Goal: Task Accomplishment & Management: Complete application form

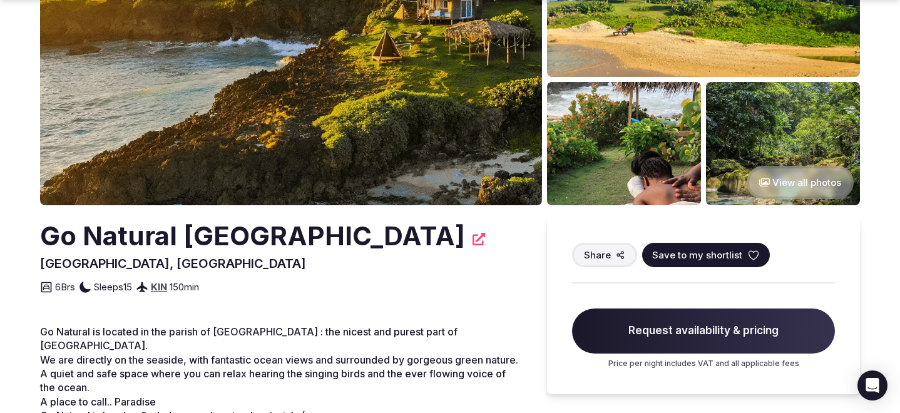
scroll to position [161, 0]
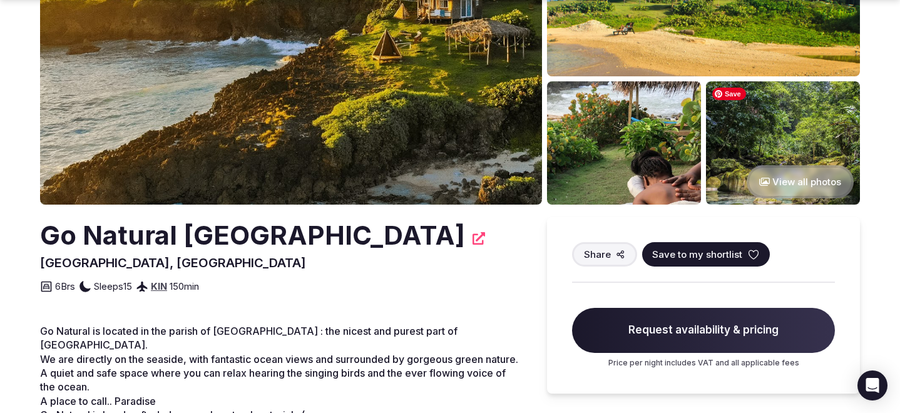
click at [763, 154] on img at bounding box center [783, 142] width 154 height 123
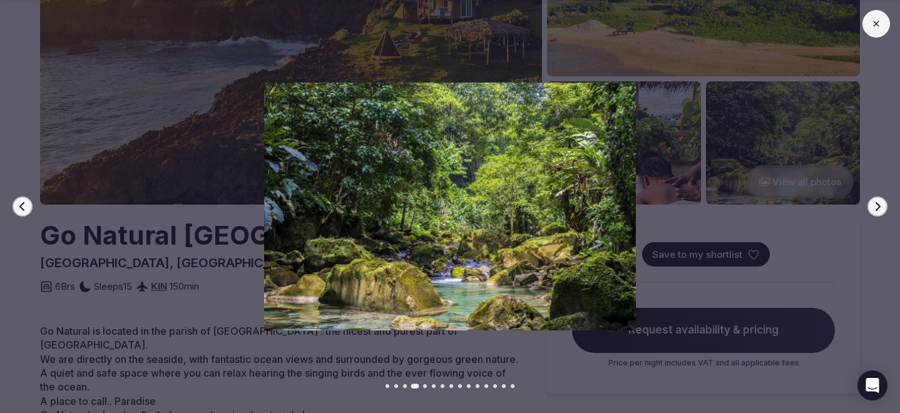
click at [875, 208] on icon "button" at bounding box center [877, 206] width 10 height 10
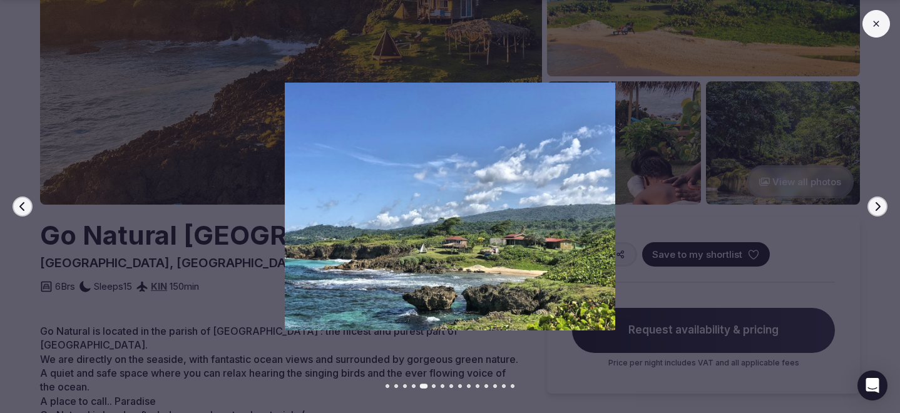
click at [875, 208] on icon "button" at bounding box center [877, 206] width 10 height 10
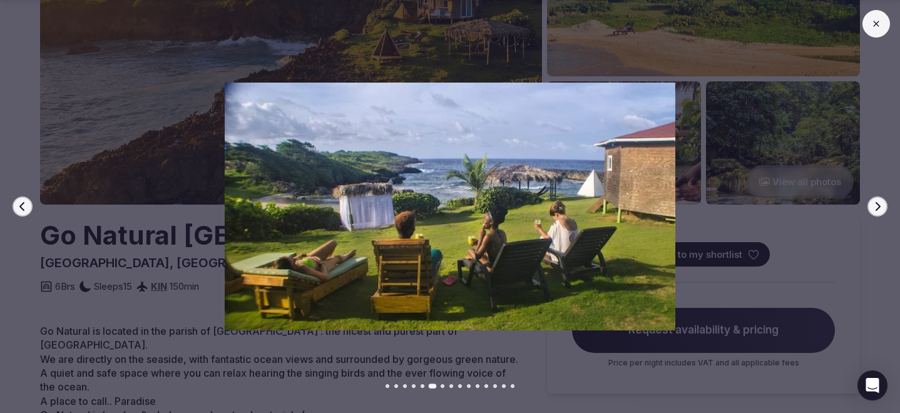
click at [875, 208] on icon "button" at bounding box center [877, 206] width 10 height 10
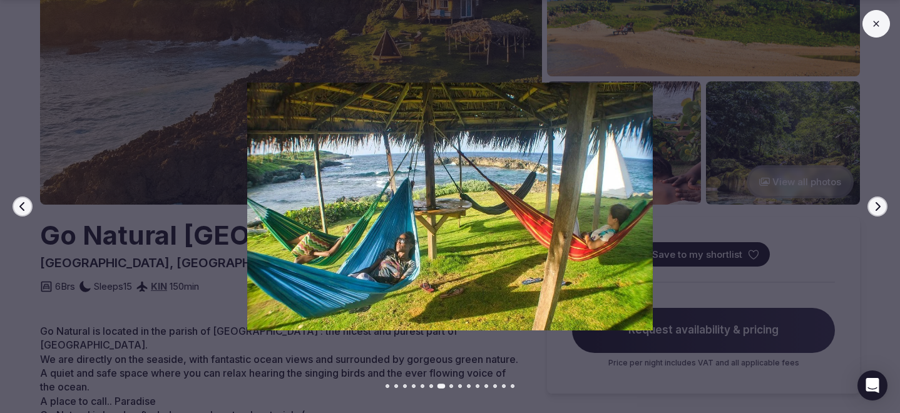
click at [875, 208] on icon "button" at bounding box center [877, 206] width 10 height 10
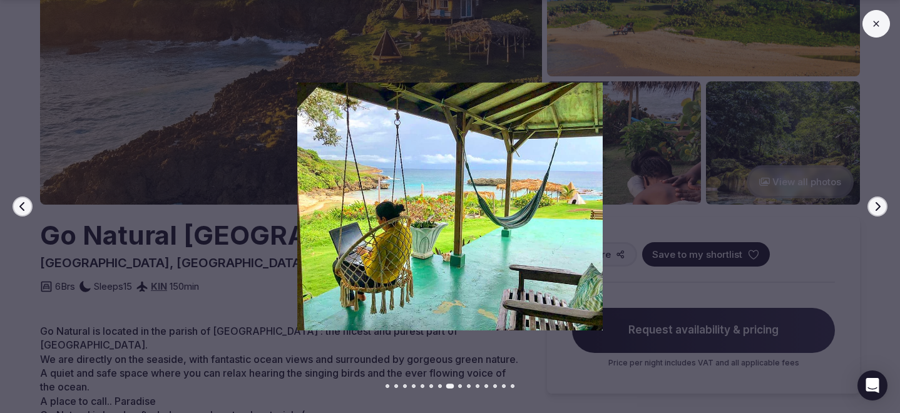
click at [875, 208] on icon "button" at bounding box center [877, 206] width 10 height 10
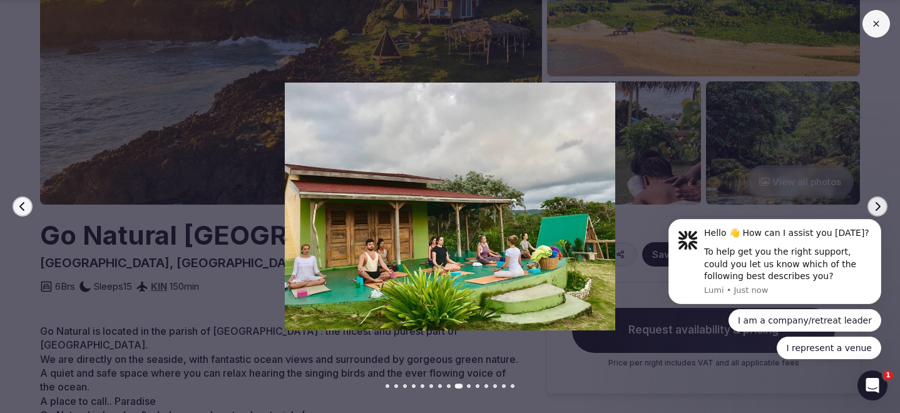
scroll to position [0, 0]
click at [877, 25] on icon at bounding box center [876, 24] width 6 height 6
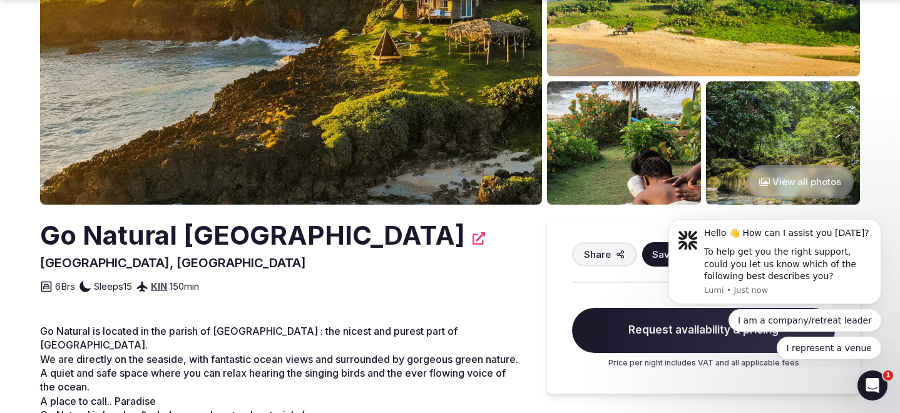
click at [814, 184] on button "View all photos" at bounding box center [799, 181] width 107 height 33
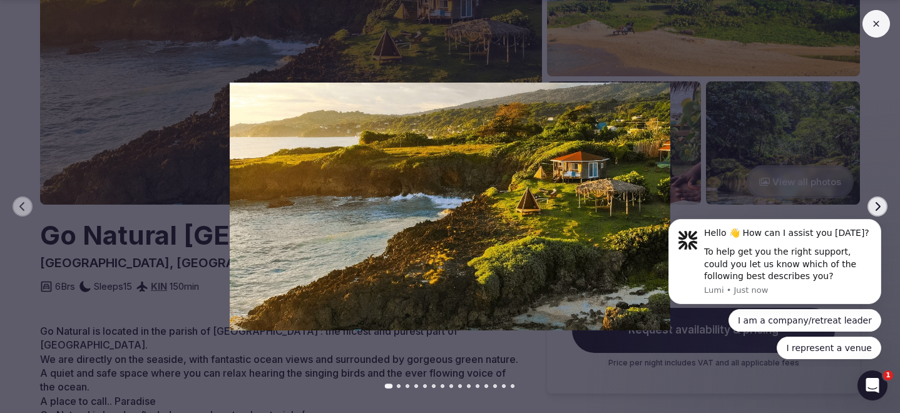
click at [873, 211] on html "Hello 👋 How can I assist you today? To help get you the right support, could yo…" at bounding box center [774, 287] width 250 height 159
click at [878, 227] on button "Dismiss notification" at bounding box center [877, 223] width 16 height 16
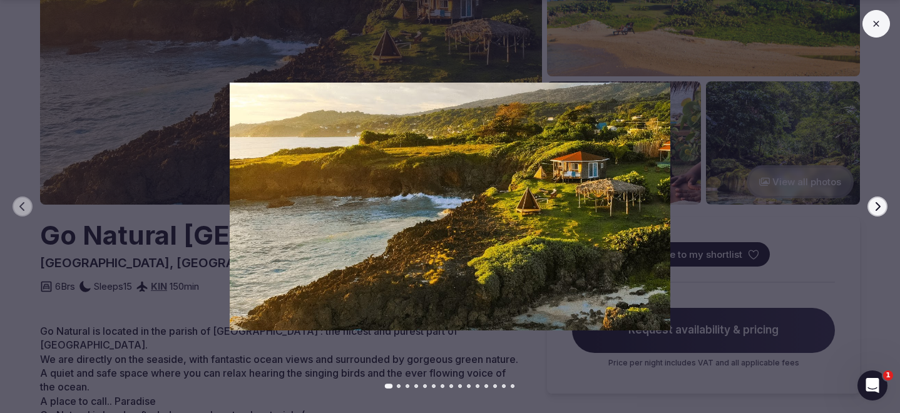
click at [877, 207] on icon "button" at bounding box center [877, 206] width 10 height 10
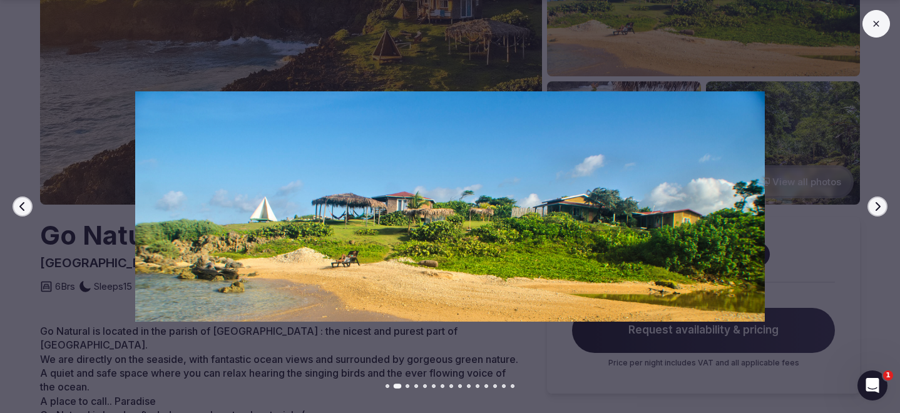
click at [877, 208] on icon "button" at bounding box center [877, 206] width 5 height 9
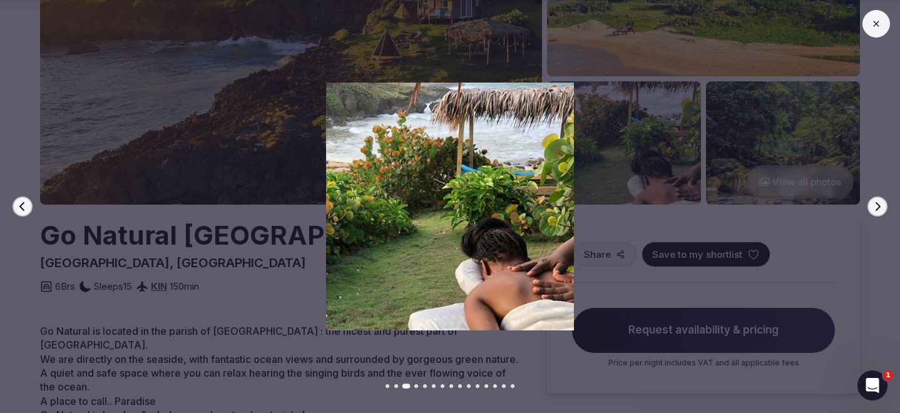
click at [877, 208] on icon "button" at bounding box center [877, 206] width 5 height 9
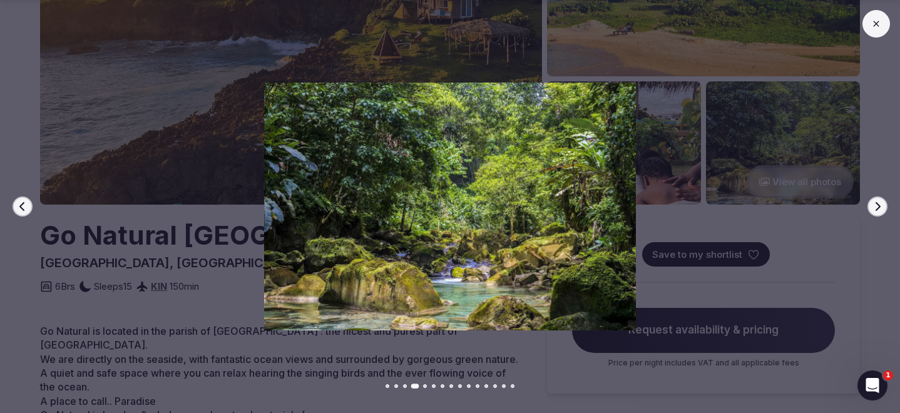
click at [877, 208] on icon "button" at bounding box center [877, 206] width 5 height 9
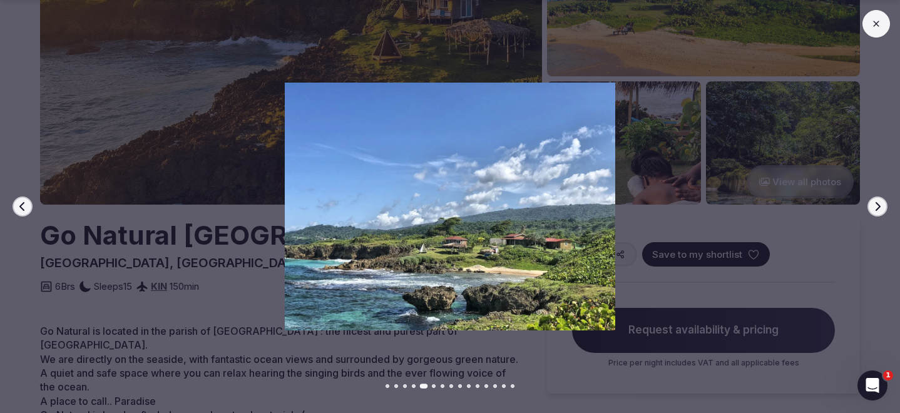
click at [877, 208] on icon "button" at bounding box center [877, 206] width 5 height 9
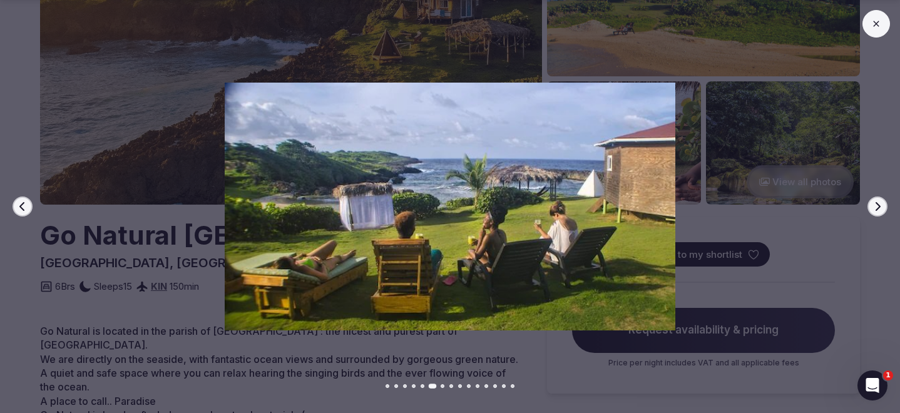
click at [877, 208] on icon "button" at bounding box center [877, 206] width 5 height 9
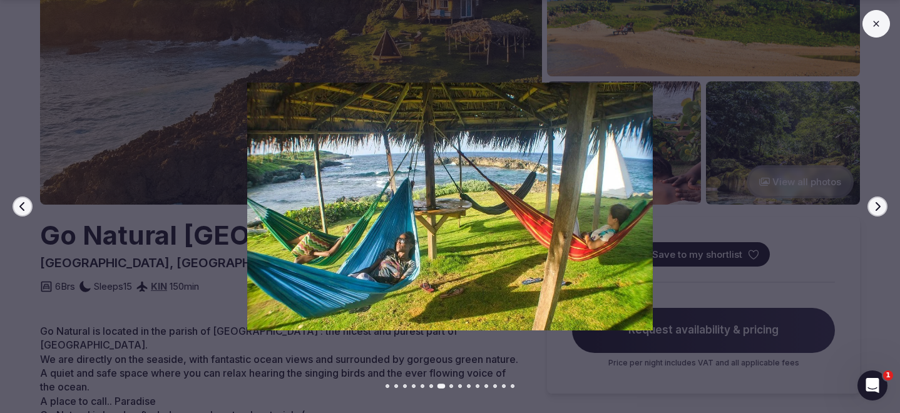
click at [877, 208] on icon "button" at bounding box center [877, 206] width 5 height 9
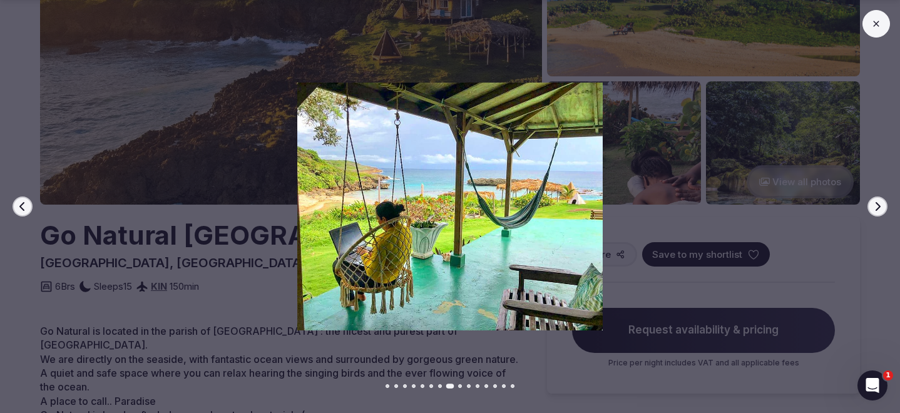
click at [877, 208] on icon "button" at bounding box center [877, 206] width 5 height 9
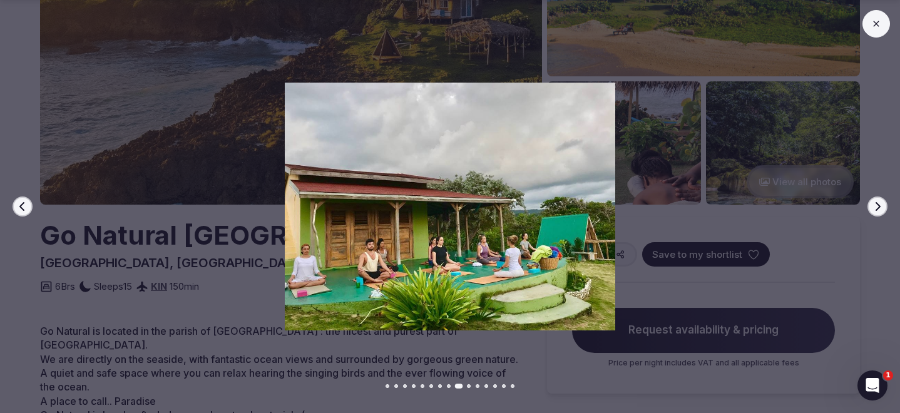
click at [877, 208] on icon "button" at bounding box center [877, 206] width 5 height 9
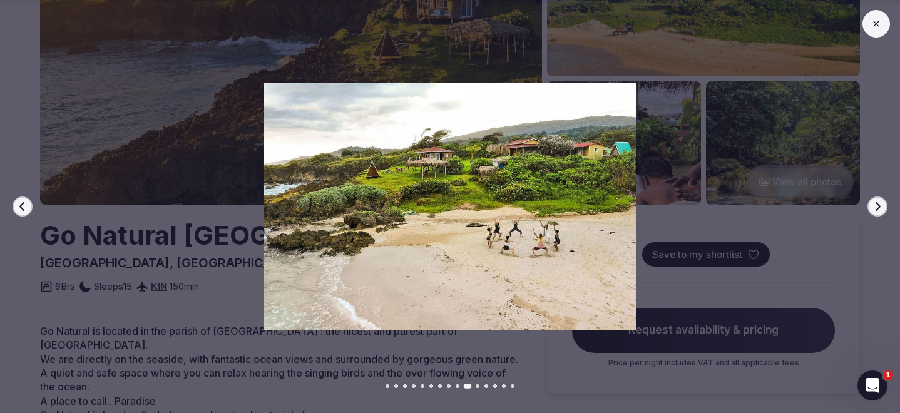
click at [877, 208] on icon "button" at bounding box center [877, 206] width 5 height 9
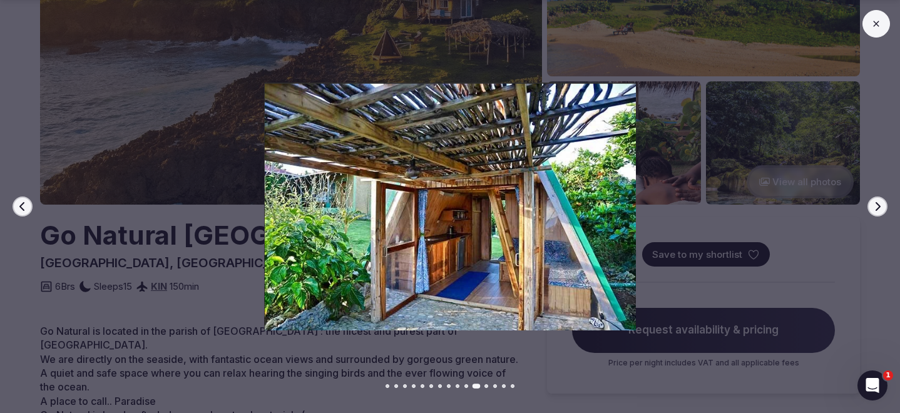
click at [877, 208] on icon "button" at bounding box center [877, 206] width 5 height 9
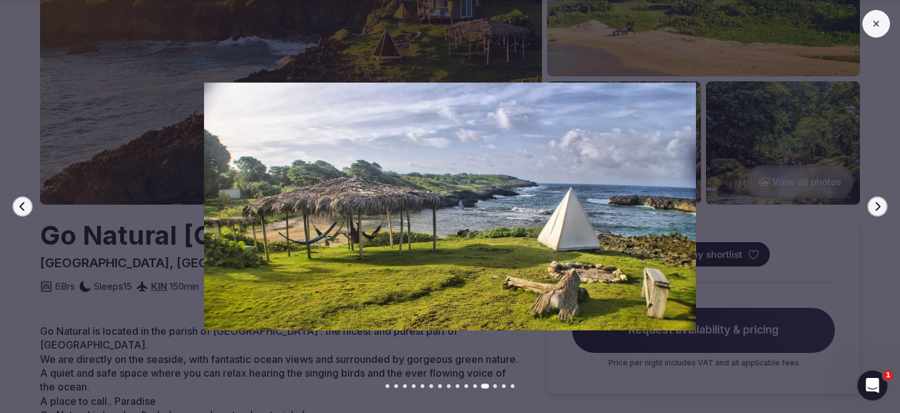
click at [877, 208] on icon "button" at bounding box center [877, 206] width 5 height 9
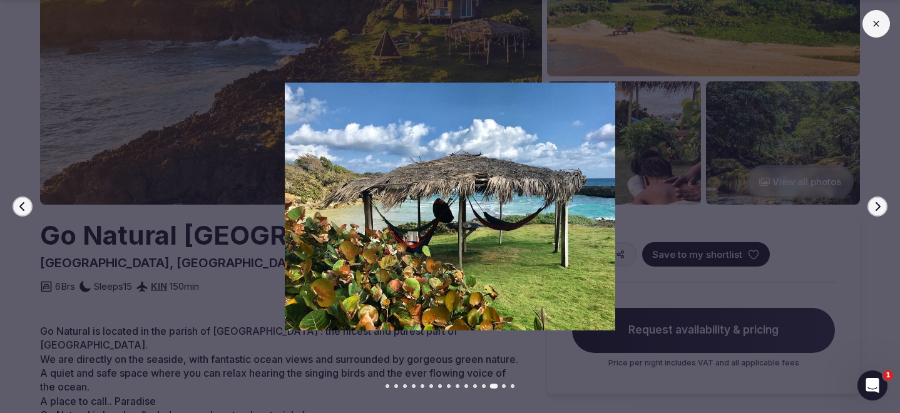
click at [877, 208] on icon "button" at bounding box center [877, 206] width 5 height 9
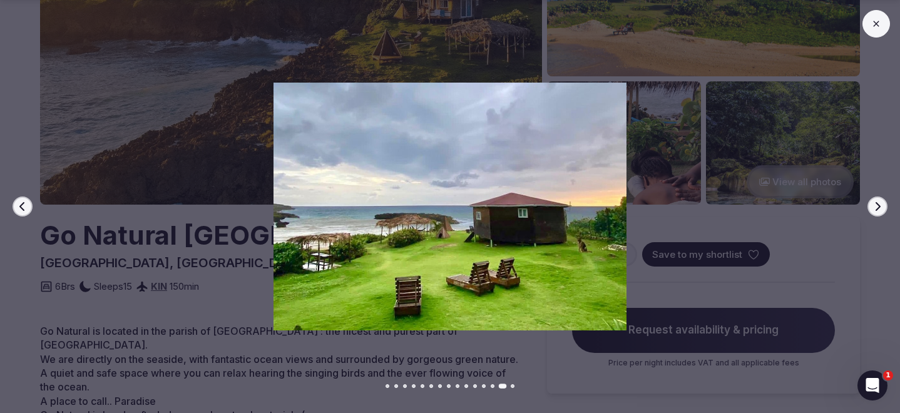
click at [877, 208] on icon "button" at bounding box center [877, 206] width 5 height 9
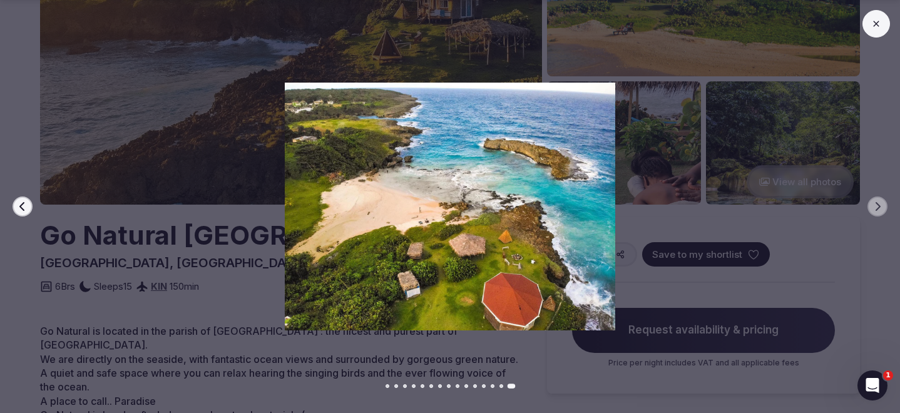
click at [877, 34] on button at bounding box center [876, 24] width 28 height 28
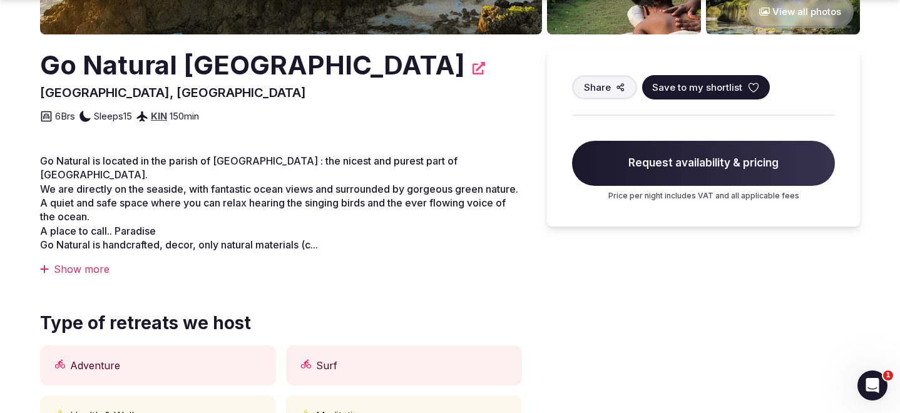
scroll to position [334, 0]
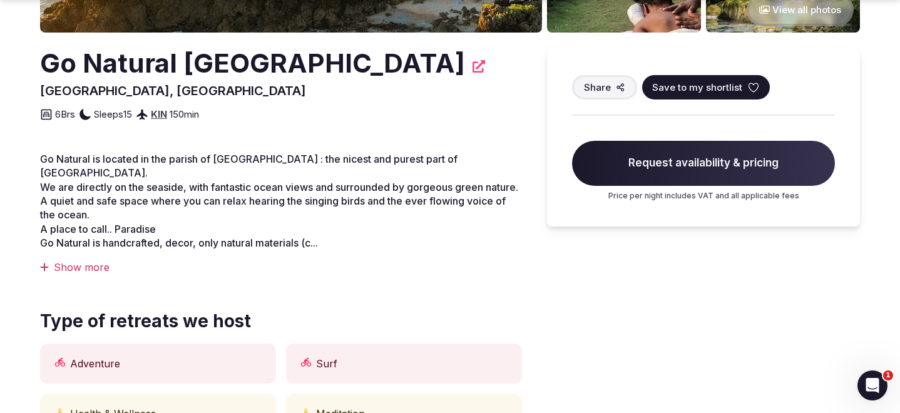
click at [98, 266] on div "Show more" at bounding box center [281, 267] width 482 height 14
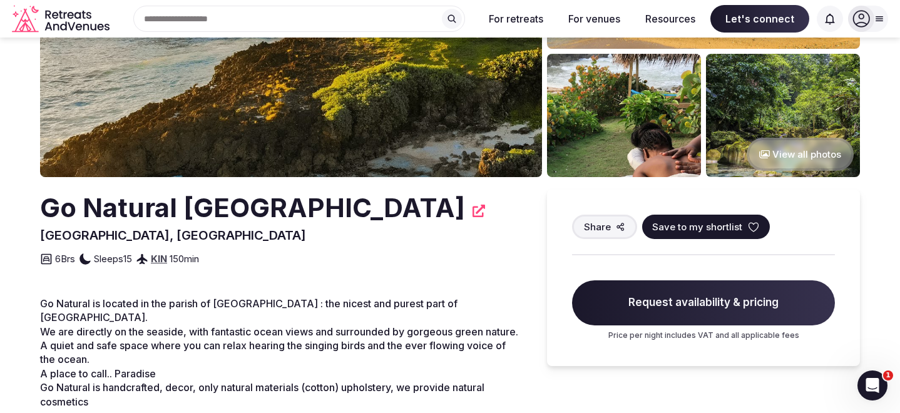
scroll to position [180, 0]
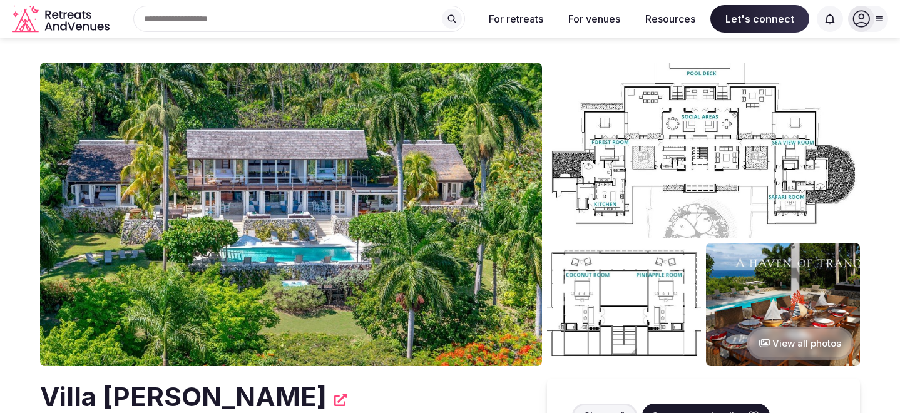
click at [782, 350] on button "View all photos" at bounding box center [799, 343] width 107 height 33
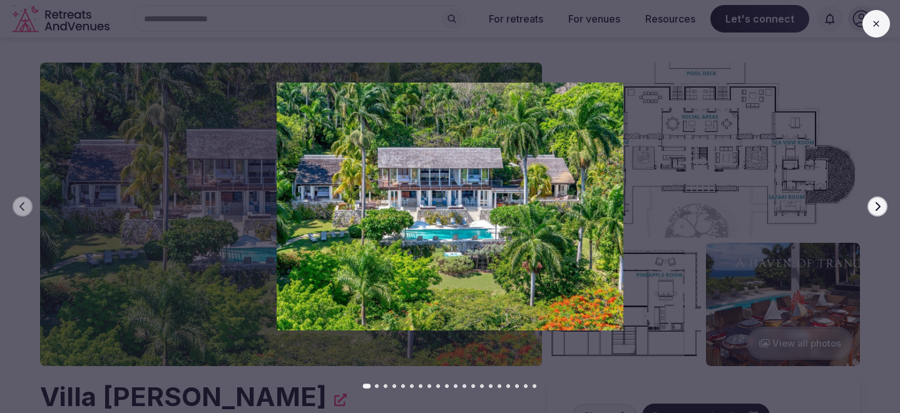
click at [880, 210] on icon "button" at bounding box center [877, 206] width 10 height 10
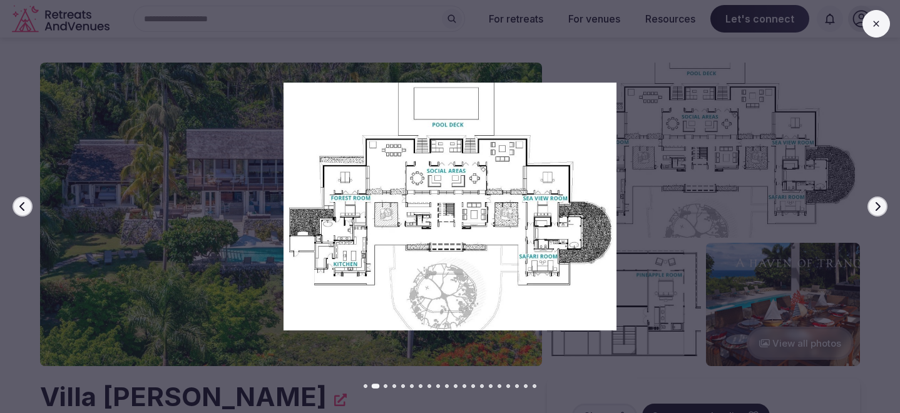
click at [880, 210] on icon "button" at bounding box center [877, 206] width 10 height 10
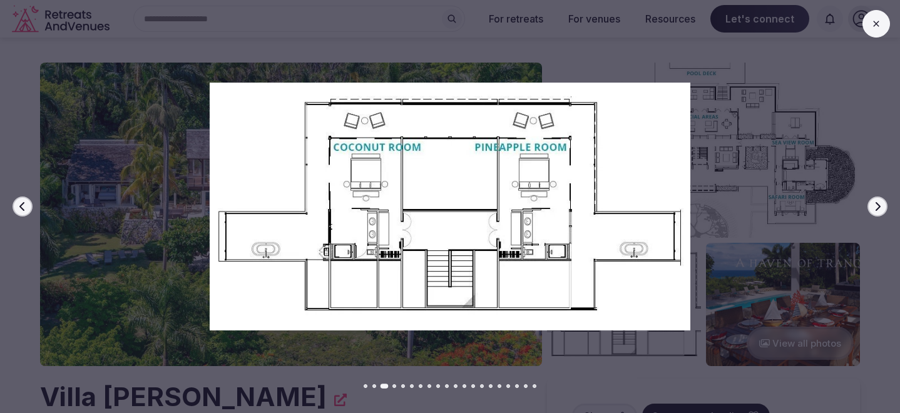
click at [880, 210] on icon "button" at bounding box center [877, 206] width 10 height 10
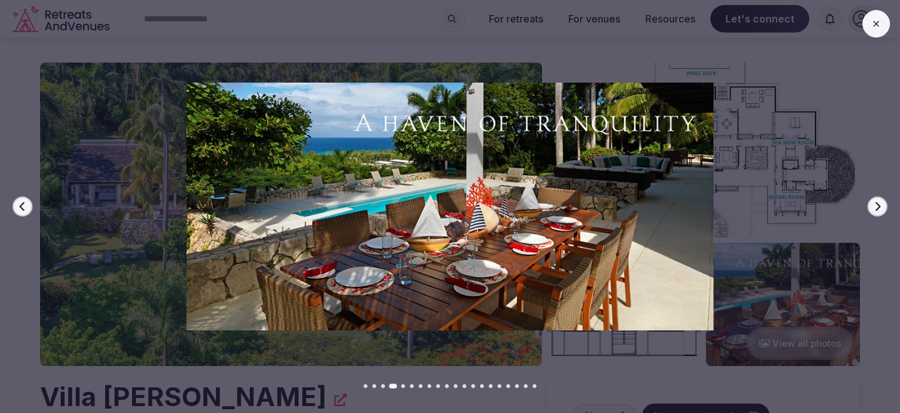
click at [880, 210] on icon "button" at bounding box center [877, 206] width 10 height 10
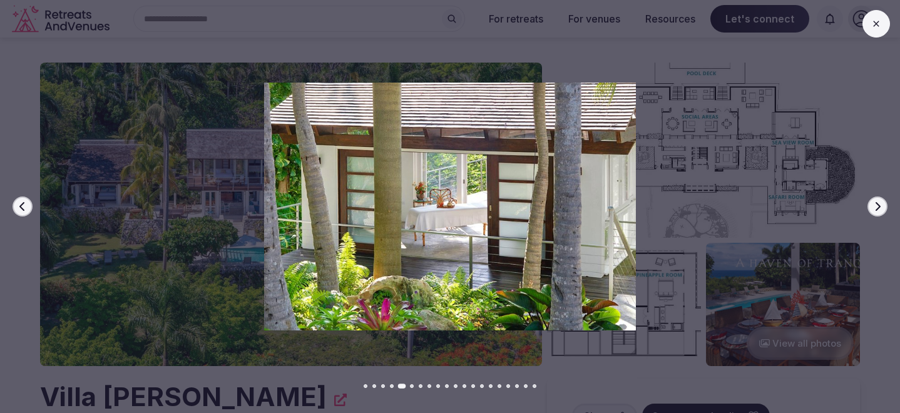
click at [880, 210] on icon "button" at bounding box center [877, 206] width 10 height 10
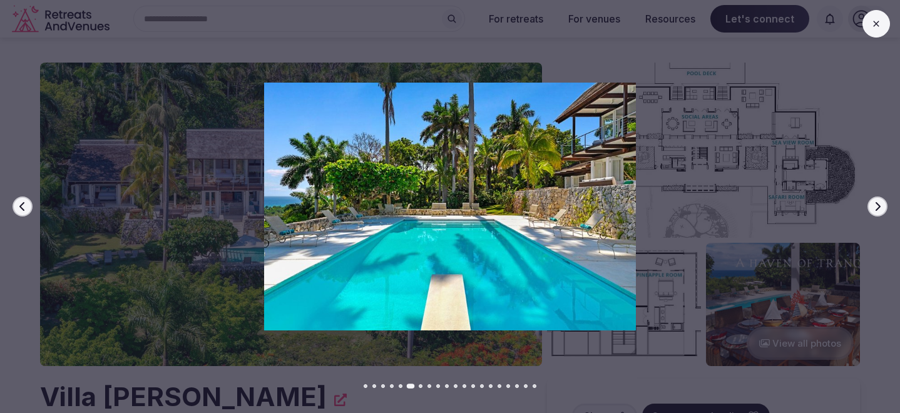
click at [880, 210] on icon "button" at bounding box center [877, 206] width 10 height 10
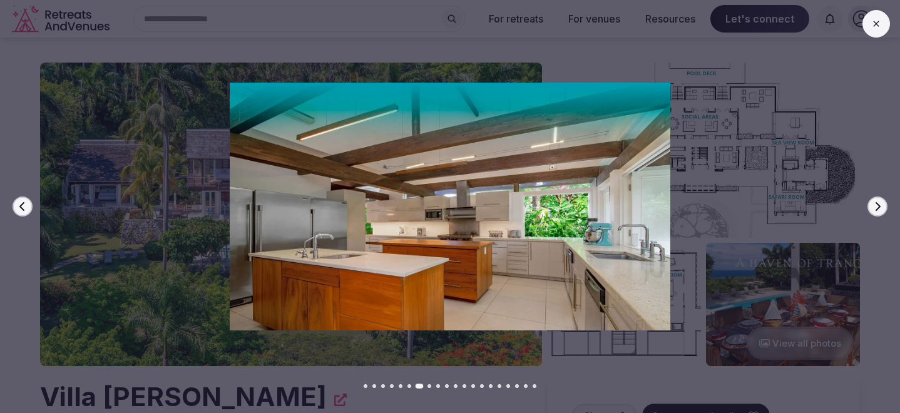
click at [880, 210] on icon "button" at bounding box center [877, 206] width 10 height 10
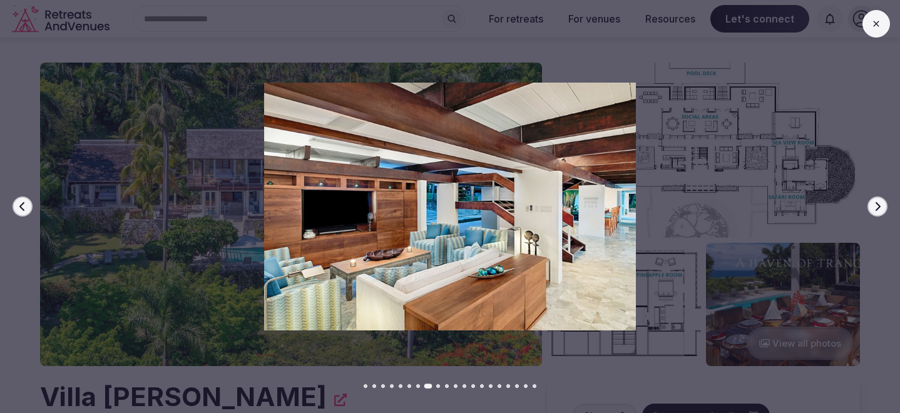
click at [880, 210] on icon "button" at bounding box center [877, 206] width 10 height 10
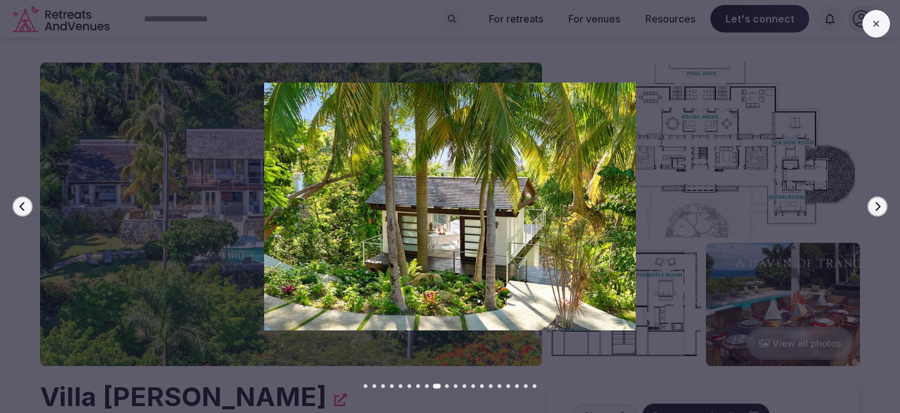
click at [880, 210] on icon "button" at bounding box center [877, 206] width 10 height 10
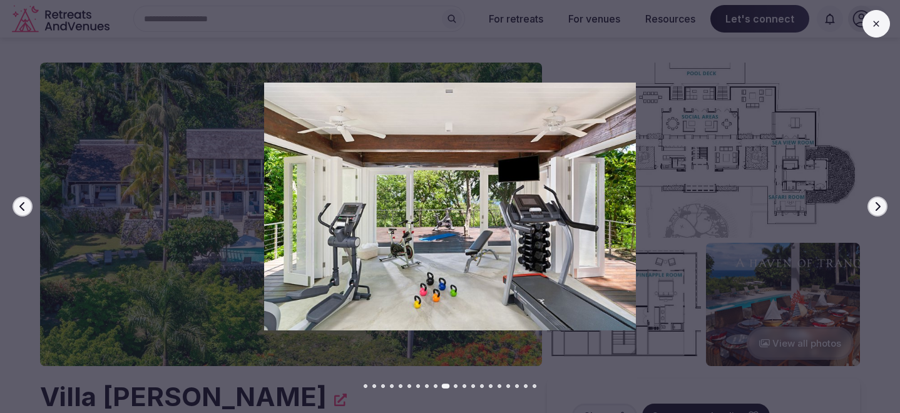
click at [880, 210] on icon "button" at bounding box center [877, 206] width 10 height 10
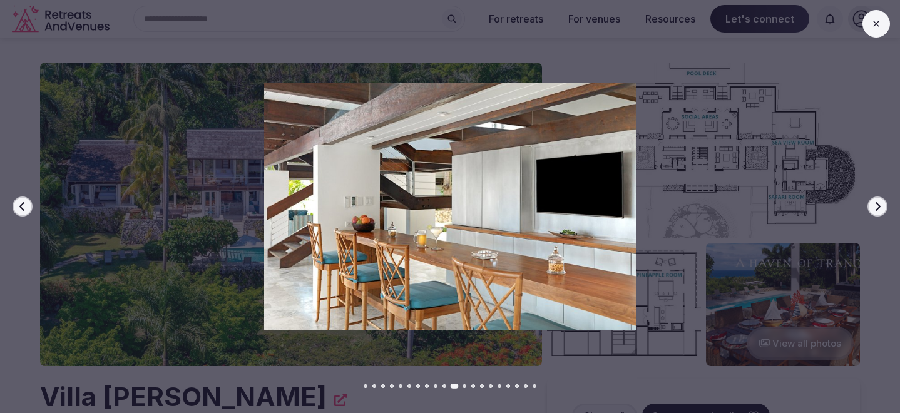
click at [880, 210] on icon "button" at bounding box center [877, 206] width 10 height 10
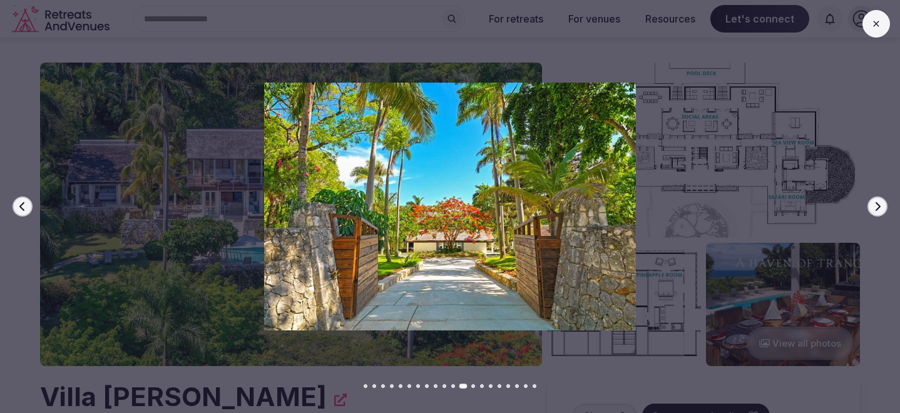
click at [880, 210] on icon "button" at bounding box center [877, 206] width 10 height 10
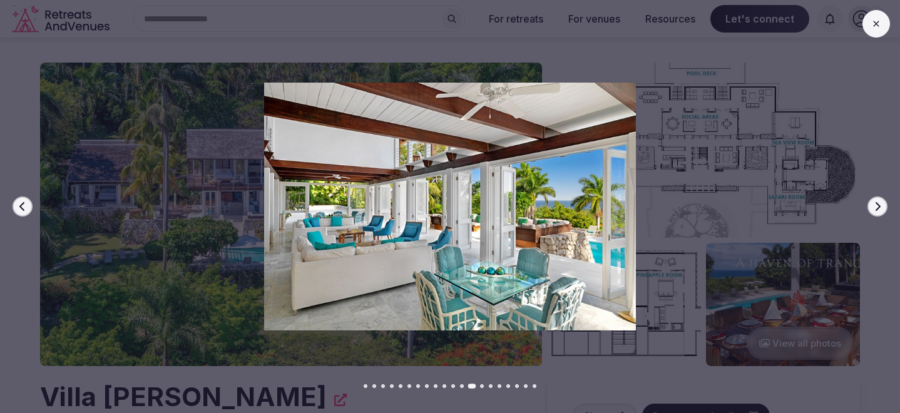
click at [880, 210] on icon "button" at bounding box center [877, 206] width 10 height 10
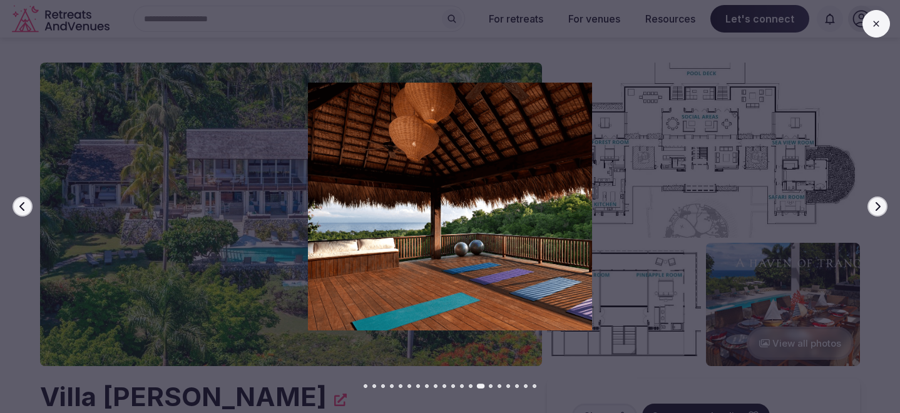
click at [880, 210] on icon "button" at bounding box center [877, 206] width 10 height 10
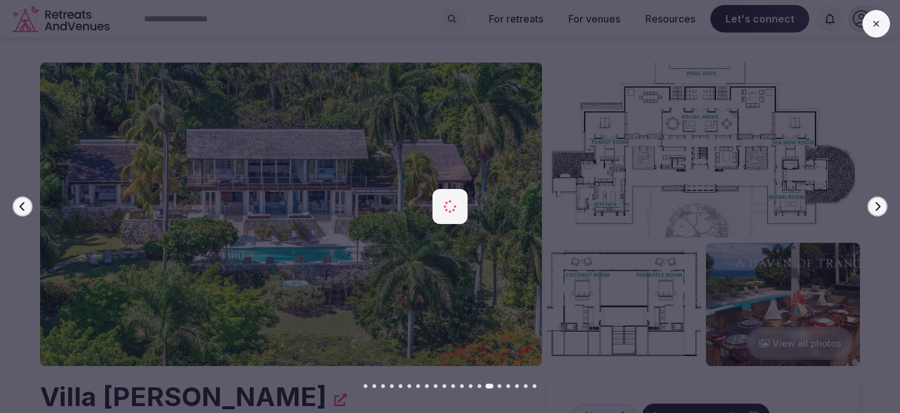
click at [880, 210] on icon "button" at bounding box center [877, 206] width 10 height 10
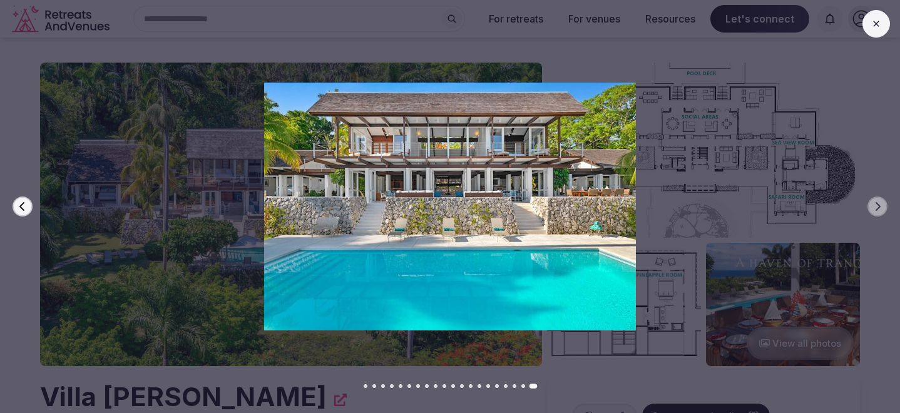
click at [872, 35] on button at bounding box center [876, 24] width 28 height 28
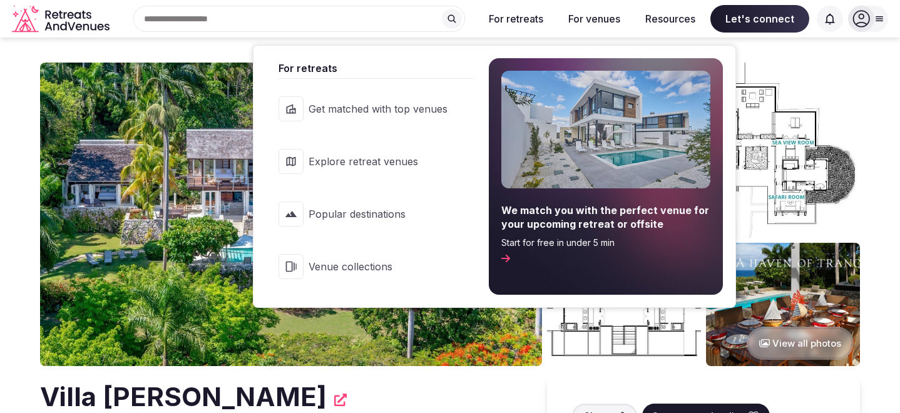
click at [397, 155] on span "Explore retreat venues" at bounding box center [377, 162] width 139 height 14
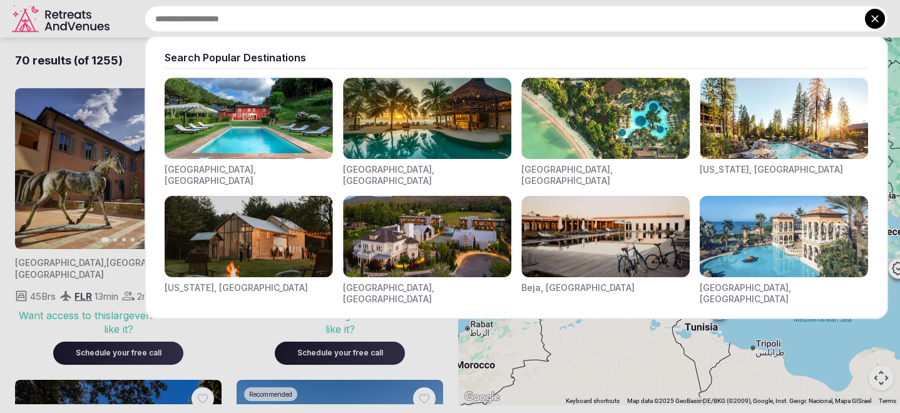
click at [385, 18] on input "text" at bounding box center [516, 19] width 743 height 26
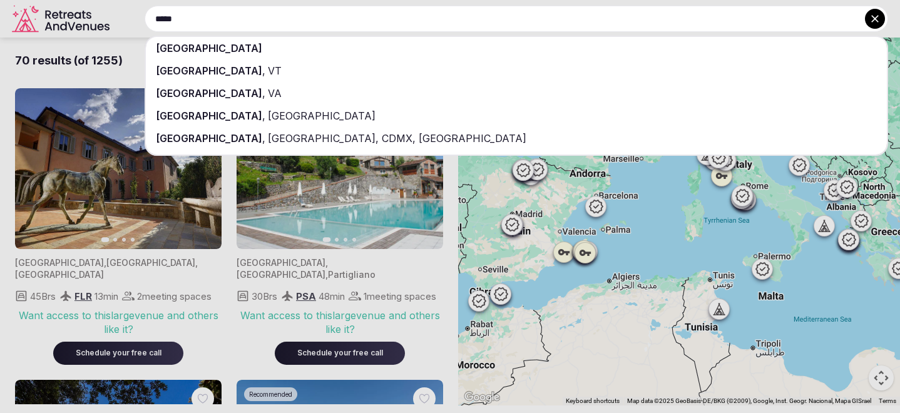
type input "*****"
click at [333, 41] on div "[GEOGRAPHIC_DATA]" at bounding box center [516, 48] width 741 height 23
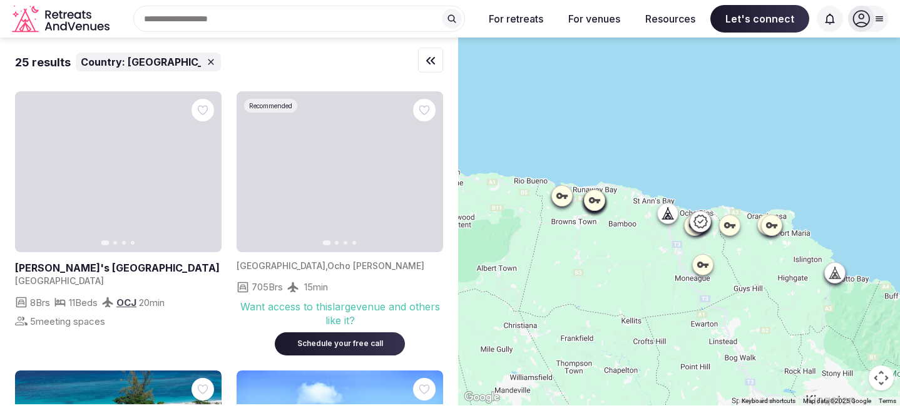
drag, startPoint x: 628, startPoint y: 211, endPoint x: 718, endPoint y: 132, distance: 119.7
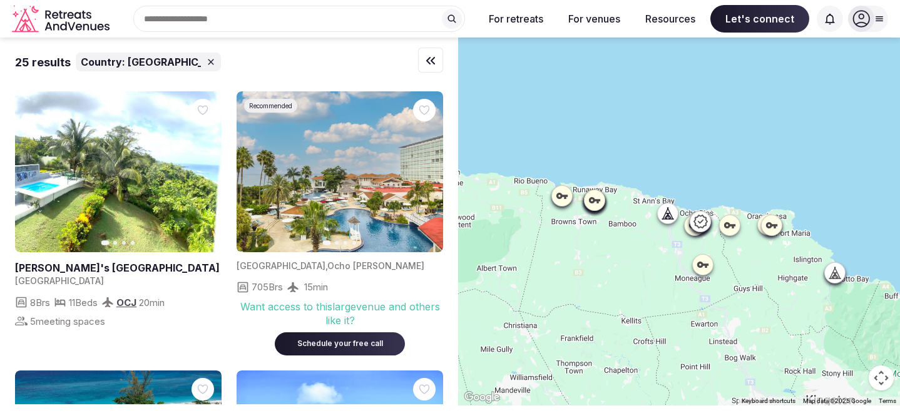
click at [718, 132] on div at bounding box center [679, 222] width 442 height 368
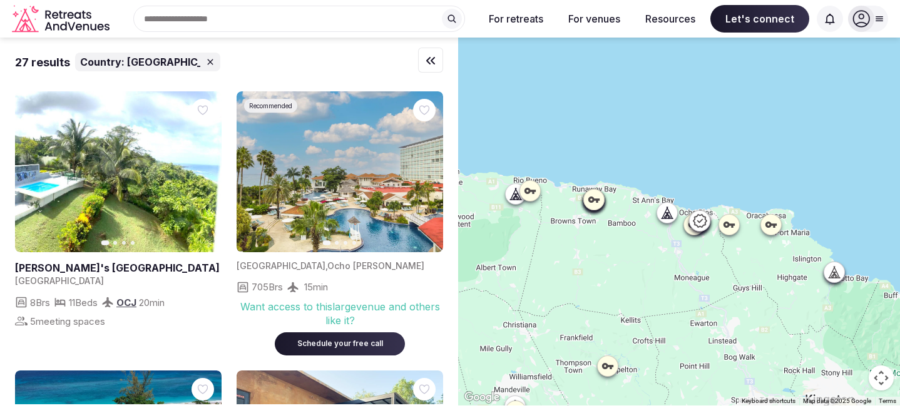
click at [670, 223] on div at bounding box center [677, 212] width 21 height 21
click at [666, 220] on div at bounding box center [667, 213] width 20 height 20
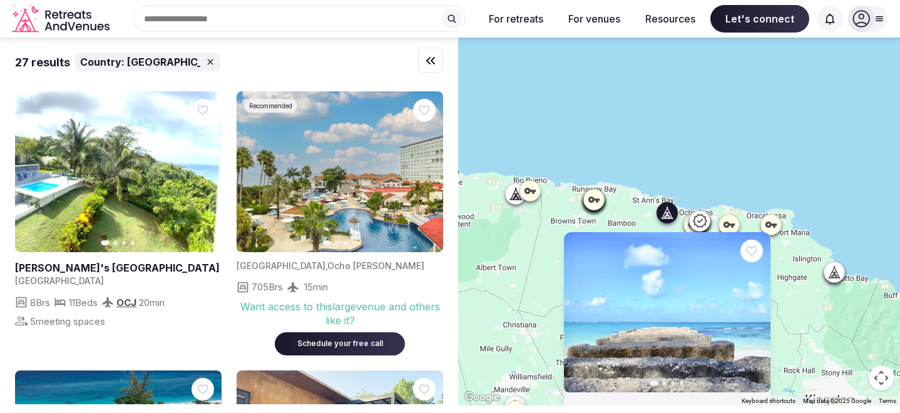
click at [757, 312] on icon "button" at bounding box center [753, 312] width 10 height 10
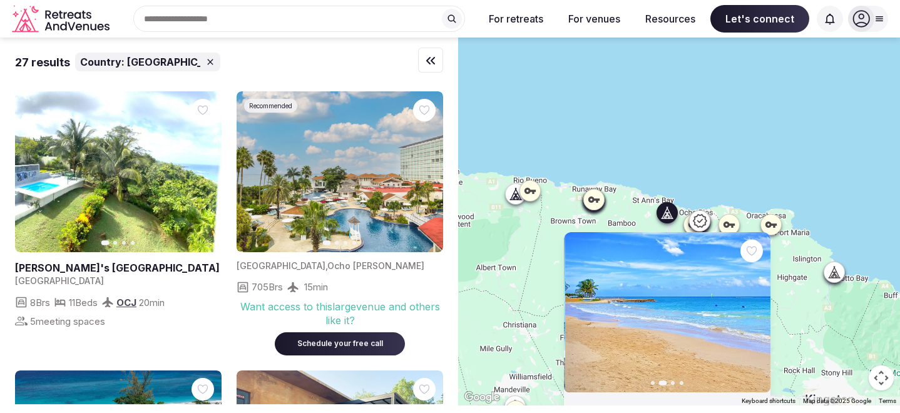
click at [757, 312] on icon "button" at bounding box center [753, 312] width 10 height 10
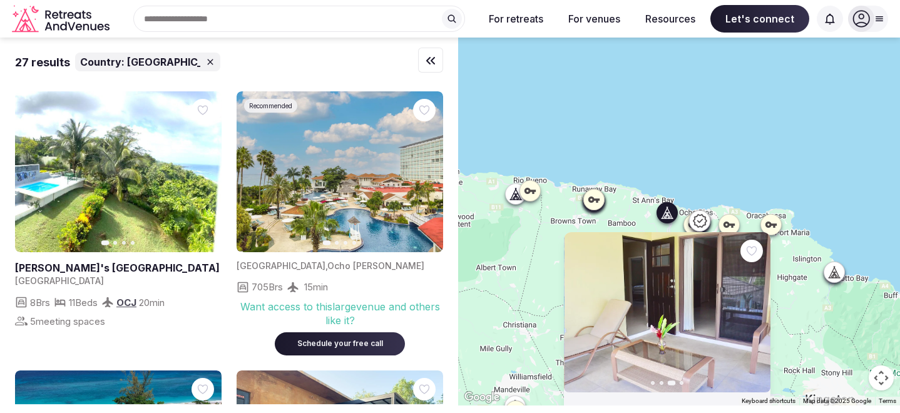
click at [757, 312] on icon "button" at bounding box center [753, 312] width 10 height 10
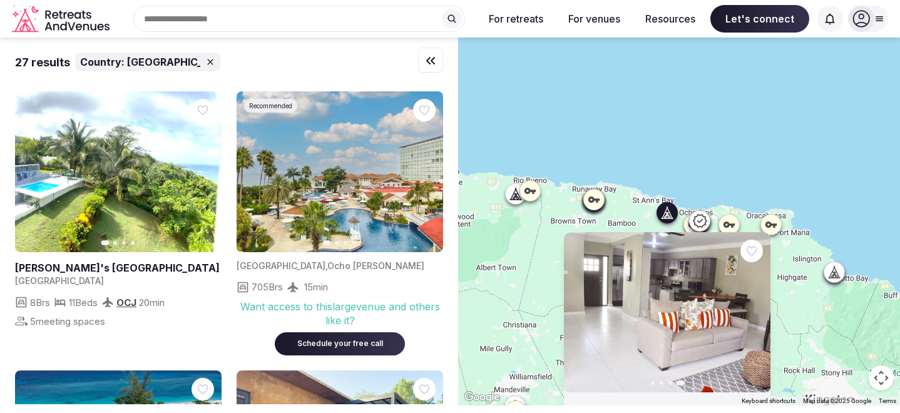
click at [701, 222] on icon at bounding box center [699, 220] width 15 height 15
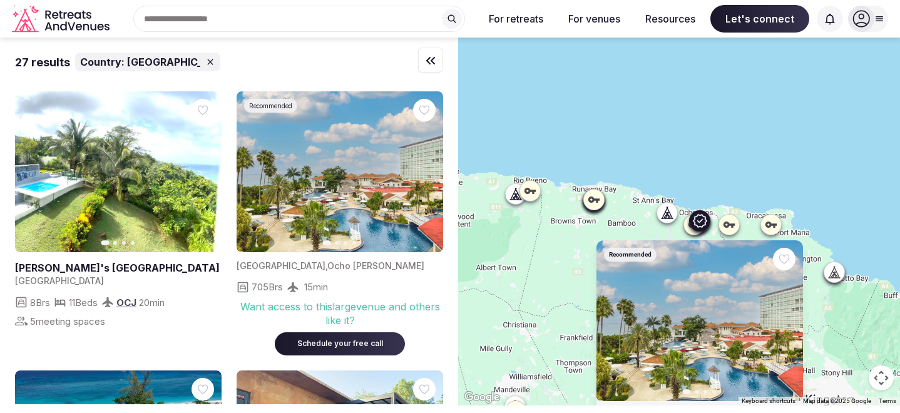
click at [789, 322] on icon "button" at bounding box center [785, 320] width 10 height 10
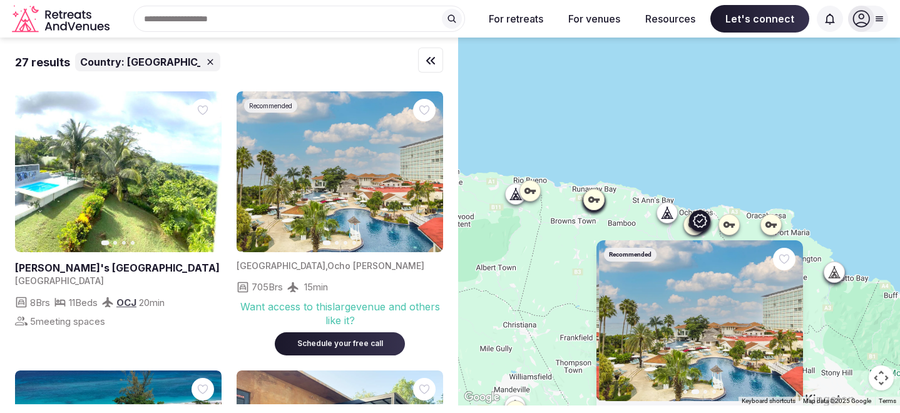
click at [789, 322] on icon "button" at bounding box center [785, 320] width 10 height 10
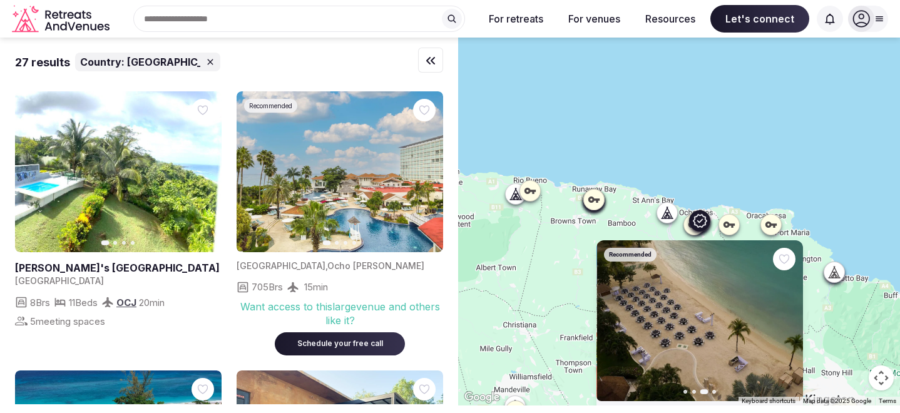
click at [789, 322] on icon "button" at bounding box center [785, 320] width 10 height 10
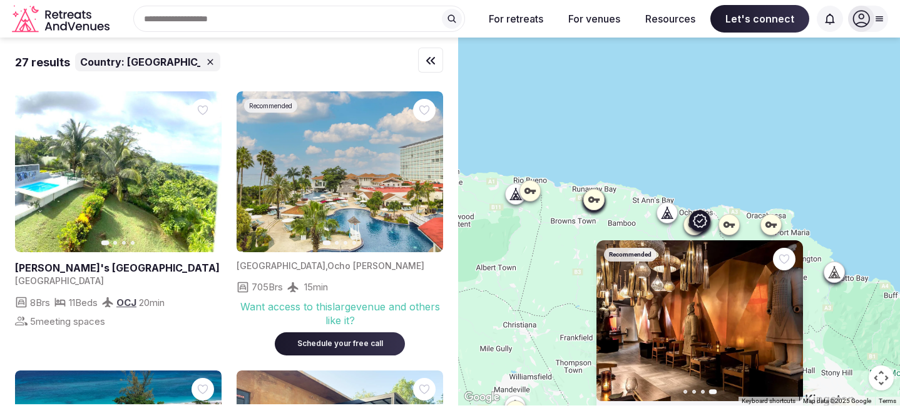
click at [693, 233] on div at bounding box center [694, 225] width 20 height 20
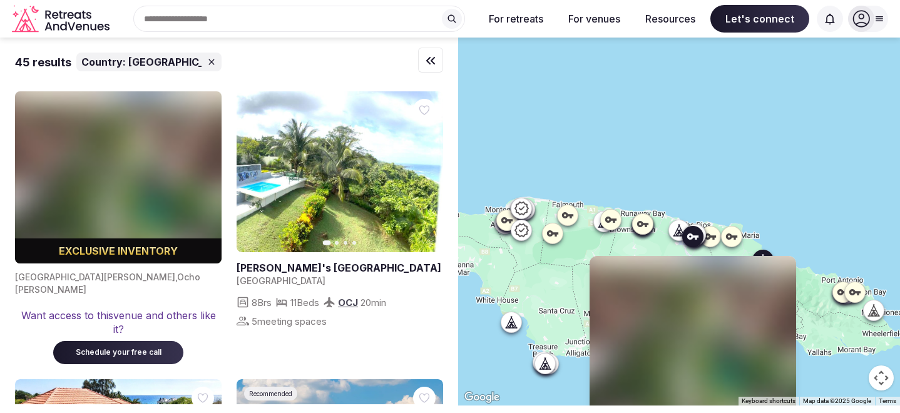
click at [384, 174] on link at bounding box center [340, 171] width 206 height 161
click at [601, 233] on div "Exclusive inventory St. Ann Parish , Ocho Rios Want access to this venue and ot…" at bounding box center [679, 222] width 442 height 368
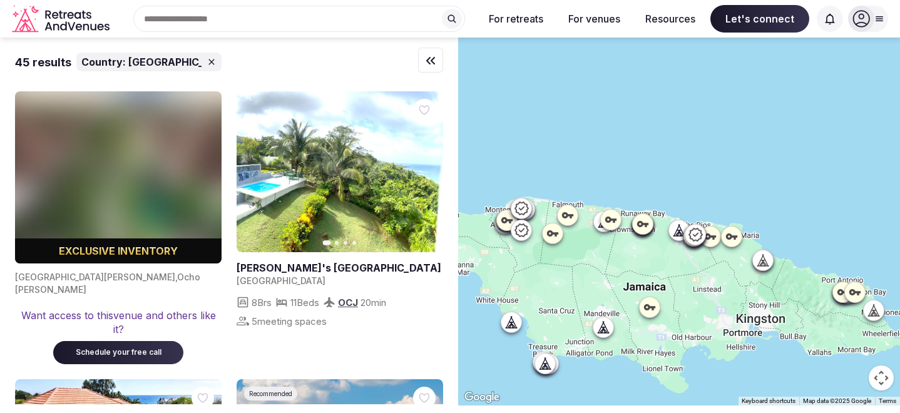
click at [598, 228] on div at bounding box center [604, 221] width 20 height 20
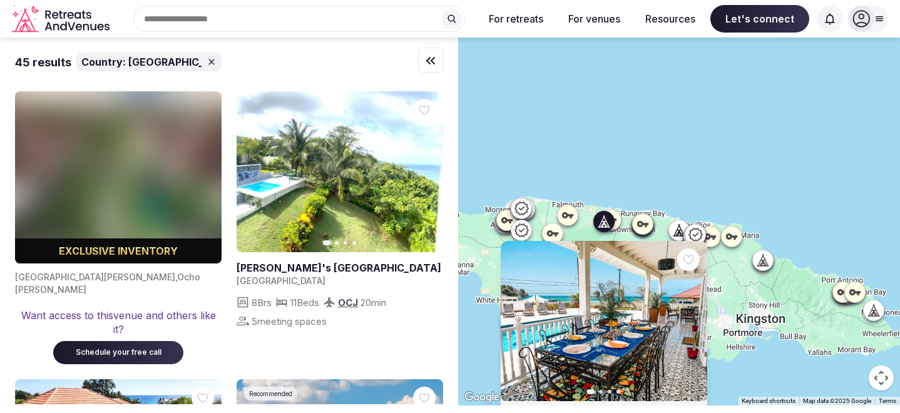
click at [692, 323] on icon "button" at bounding box center [690, 321] width 10 height 10
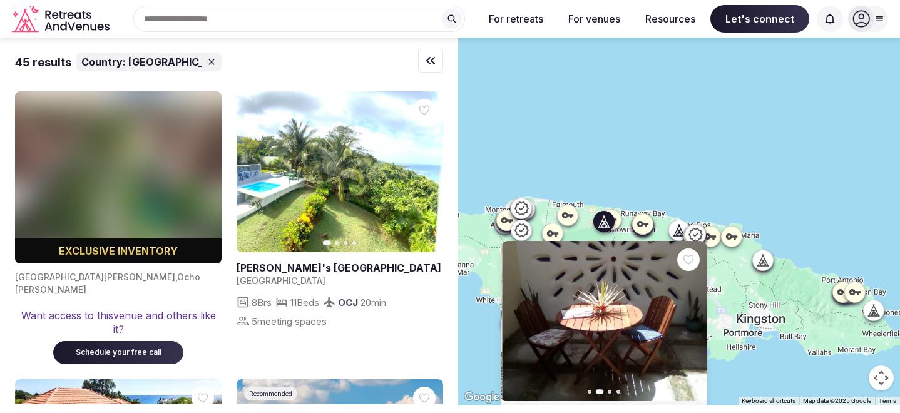
click at [692, 323] on icon "button" at bounding box center [690, 321] width 10 height 10
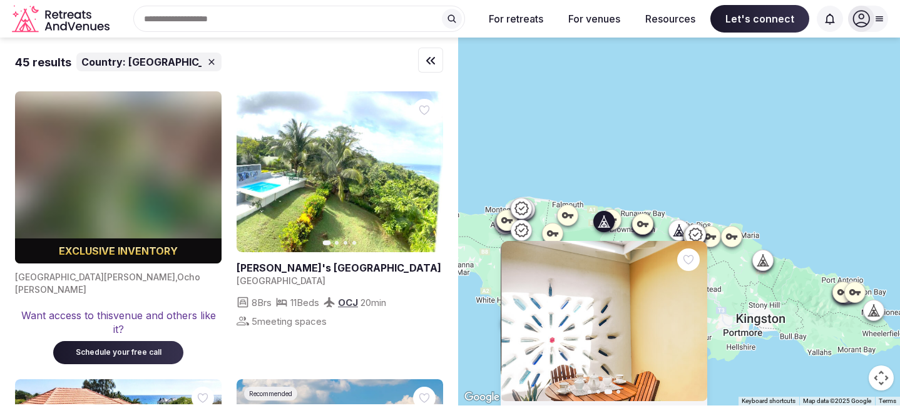
click at [692, 323] on icon "button" at bounding box center [690, 321] width 10 height 10
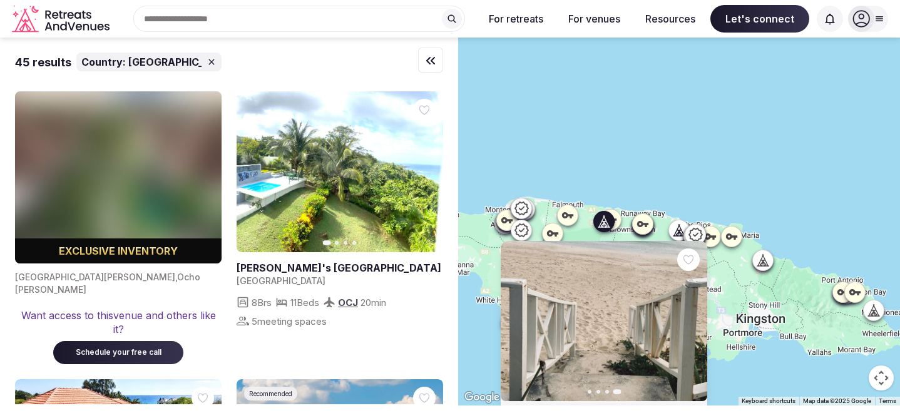
click at [646, 222] on icon at bounding box center [642, 224] width 13 height 13
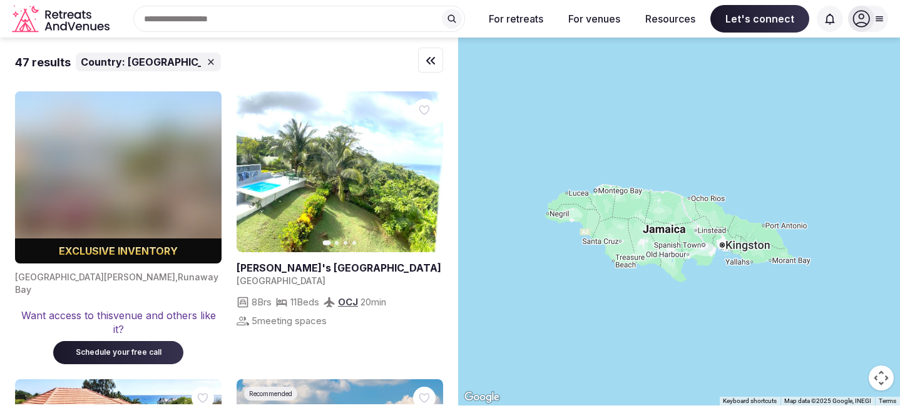
drag, startPoint x: 775, startPoint y: 163, endPoint x: 678, endPoint y: 158, distance: 97.7
click at [678, 158] on div at bounding box center [679, 222] width 442 height 368
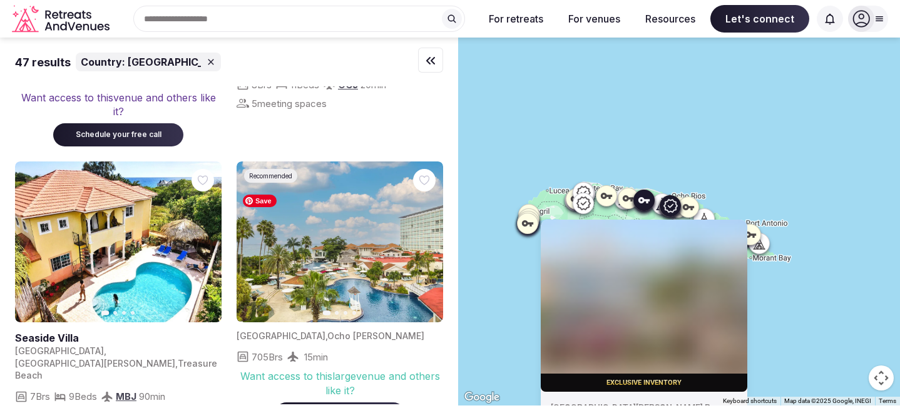
scroll to position [218, 0]
click at [358, 218] on img at bounding box center [340, 241] width 206 height 161
click at [384, 244] on img at bounding box center [340, 241] width 206 height 161
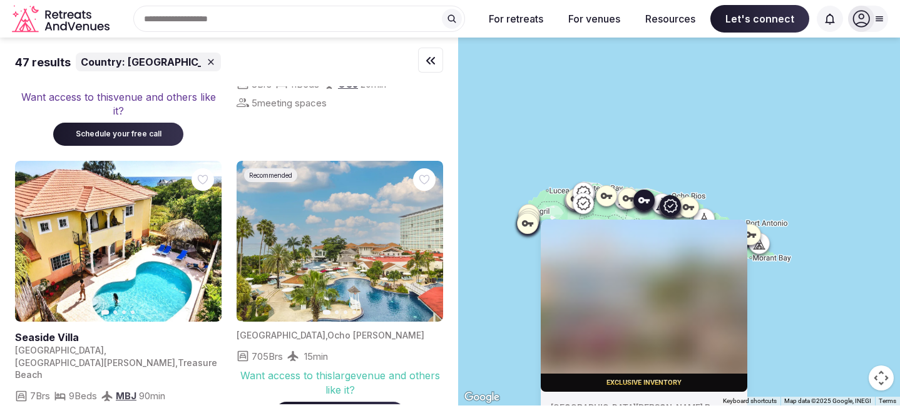
click at [430, 231] on button "Next slide" at bounding box center [425, 241] width 20 height 20
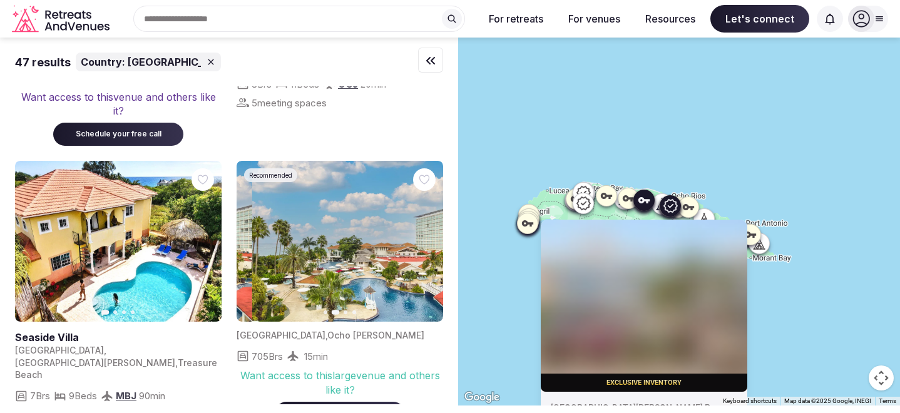
click at [430, 231] on button "Next slide" at bounding box center [425, 241] width 20 height 20
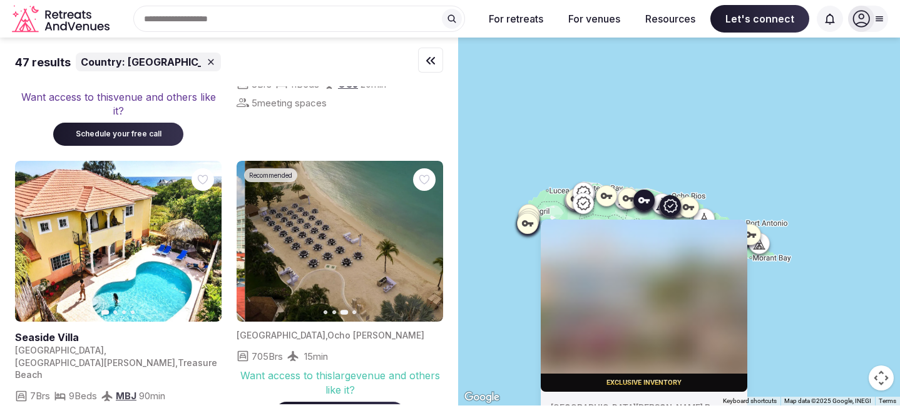
click at [430, 231] on button "Next slide" at bounding box center [425, 241] width 20 height 20
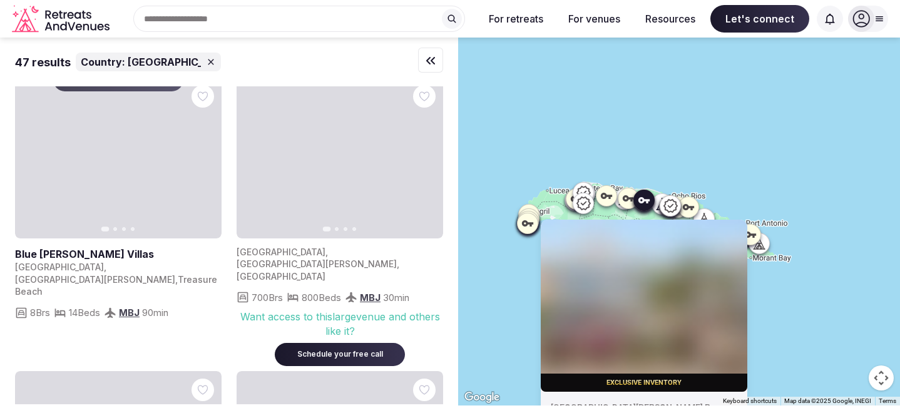
scroll to position [875, 0]
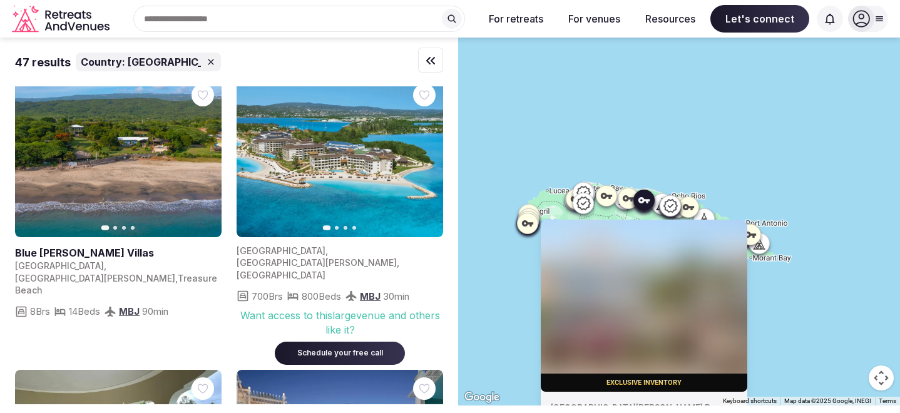
click at [165, 148] on link at bounding box center [118, 156] width 206 height 161
click at [434, 321] on div "Want access to this large venue and others like it? Schedule your free call" at bounding box center [340, 333] width 206 height 61
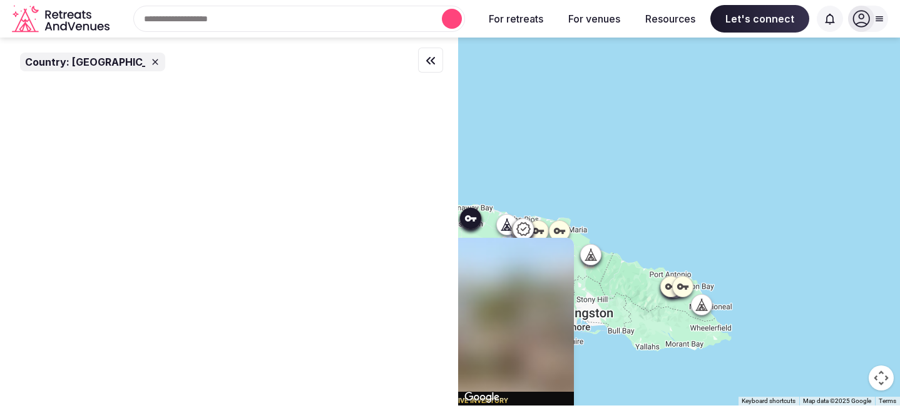
scroll to position [0, 0]
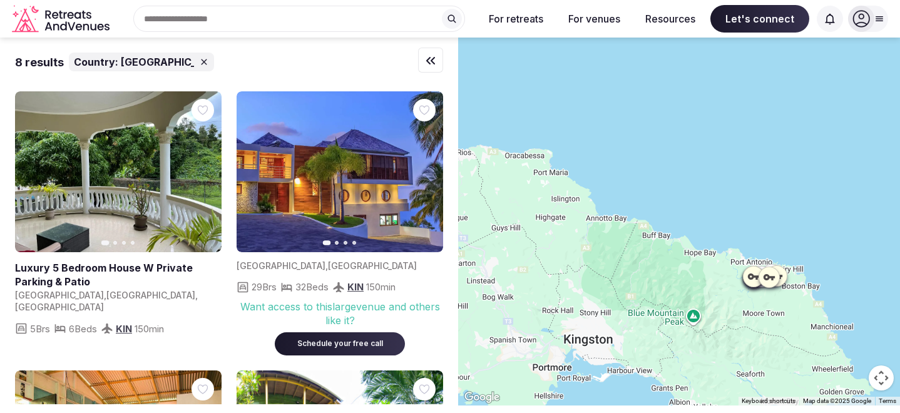
drag, startPoint x: 560, startPoint y: 265, endPoint x: 785, endPoint y: 152, distance: 251.6
click at [785, 152] on div at bounding box center [679, 222] width 442 height 368
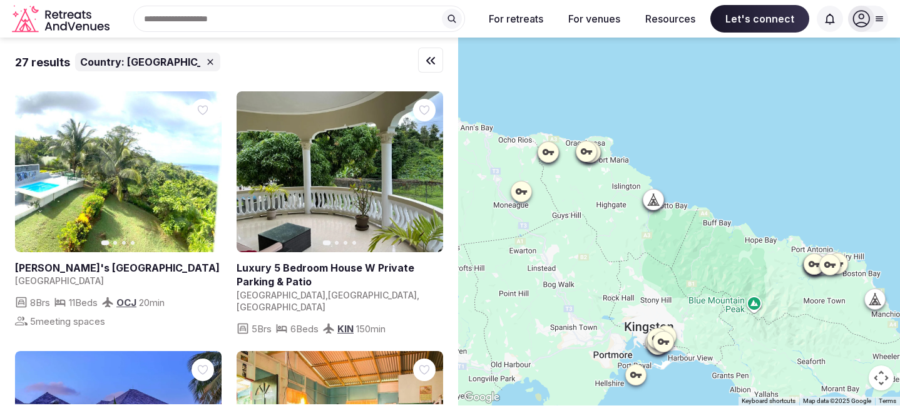
drag, startPoint x: 644, startPoint y: 156, endPoint x: 706, endPoint y: 142, distance: 62.8
click at [706, 142] on div at bounding box center [679, 222] width 442 height 368
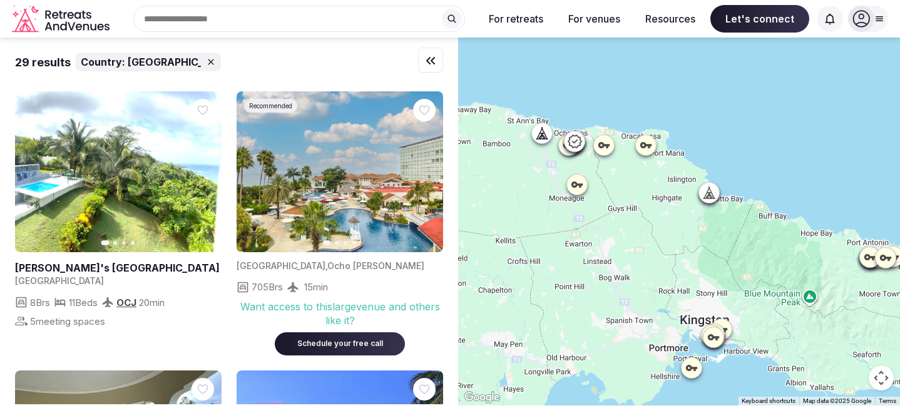
drag, startPoint x: 604, startPoint y: 117, endPoint x: 663, endPoint y: 112, distance: 58.4
click at [663, 112] on div at bounding box center [679, 222] width 442 height 368
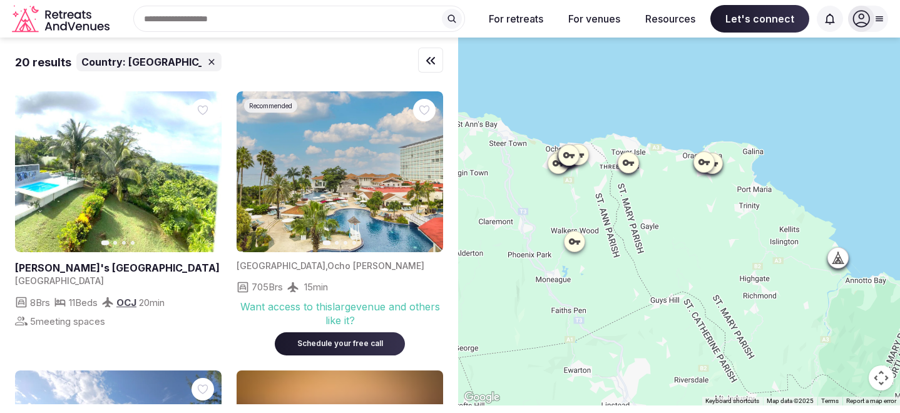
drag, startPoint x: 582, startPoint y: 115, endPoint x: 670, endPoint y: 110, distance: 87.7
click at [670, 110] on div at bounding box center [679, 222] width 442 height 368
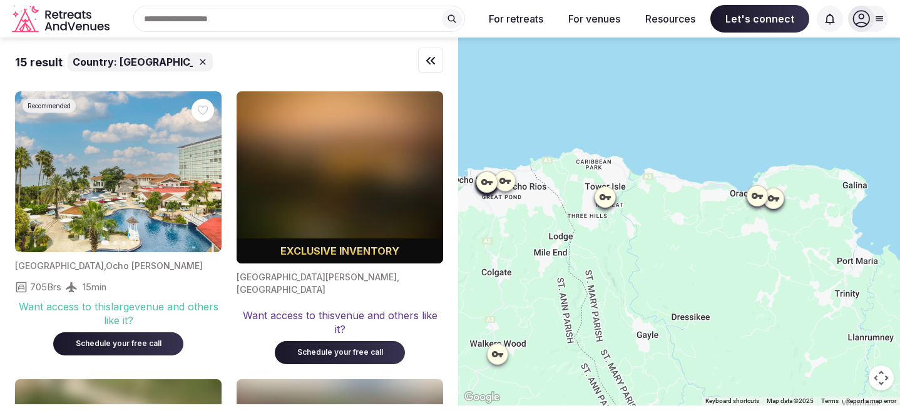
drag, startPoint x: 605, startPoint y: 118, endPoint x: 631, endPoint y: 113, distance: 26.8
click at [631, 113] on div at bounding box center [679, 222] width 442 height 368
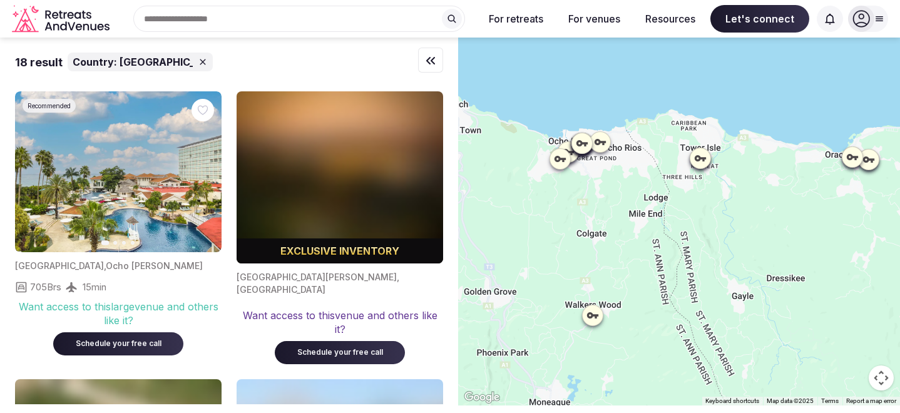
drag, startPoint x: 667, startPoint y: 112, endPoint x: 751, endPoint y: 74, distance: 91.9
click at [751, 74] on div at bounding box center [679, 222] width 442 height 368
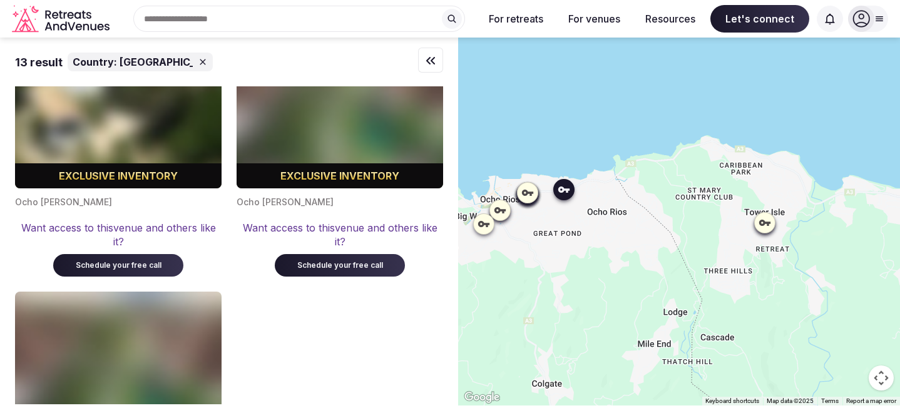
scroll to position [1516, 0]
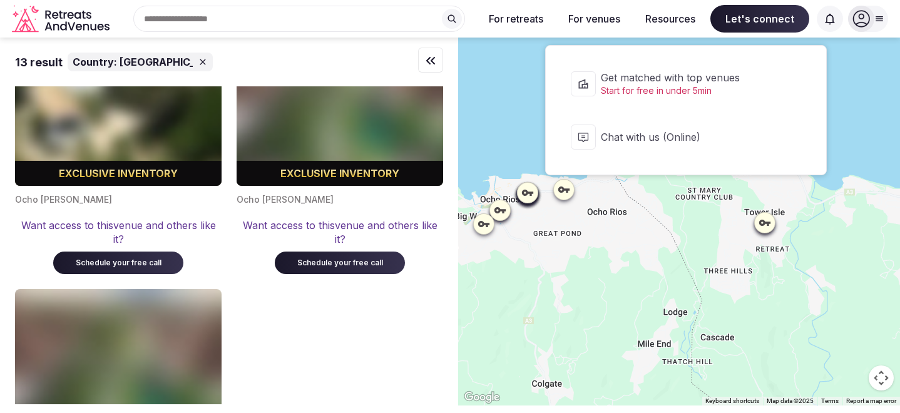
click at [685, 93] on span "Start for free in under 5min" at bounding box center [694, 90] width 186 height 13
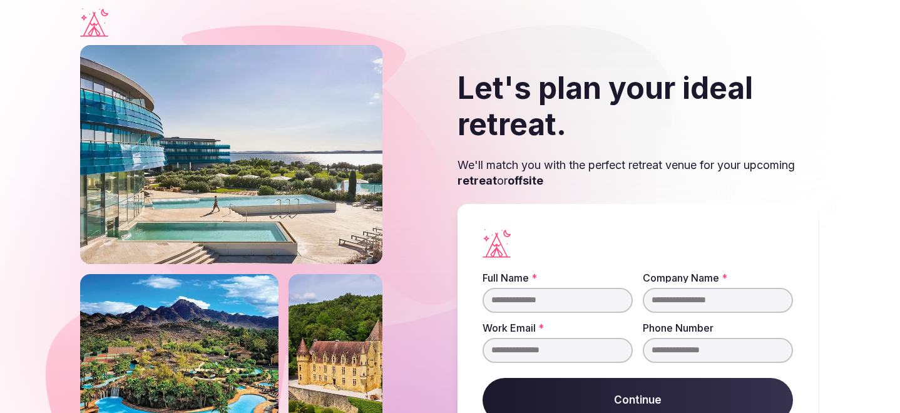
click at [610, 300] on input "Full Name *" at bounding box center [557, 300] width 150 height 25
type input "**********"
click at [672, 292] on input "Company Name *" at bounding box center [718, 300] width 150 height 25
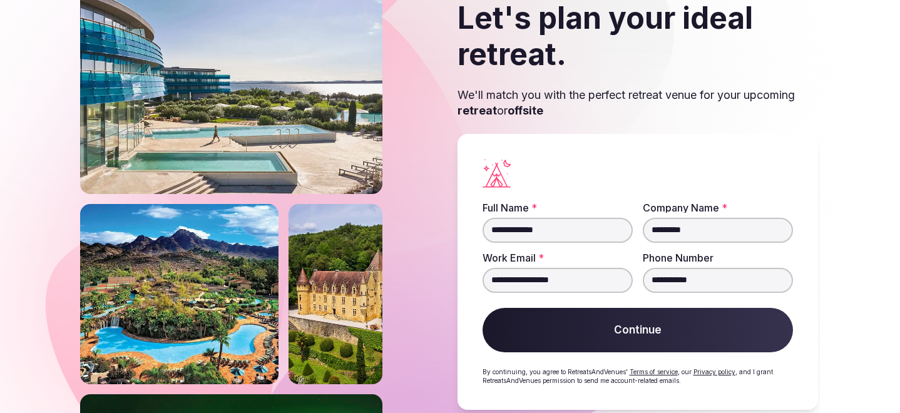
scroll to position [92, 0]
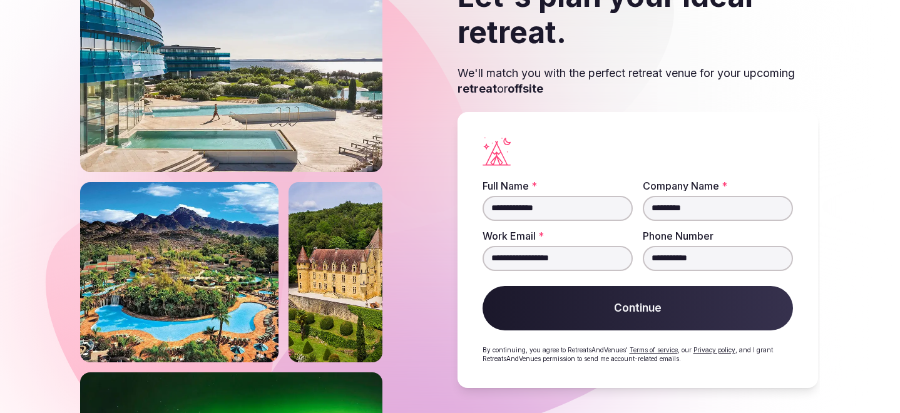
type input "*********"
click at [657, 298] on button "Continue" at bounding box center [637, 308] width 310 height 45
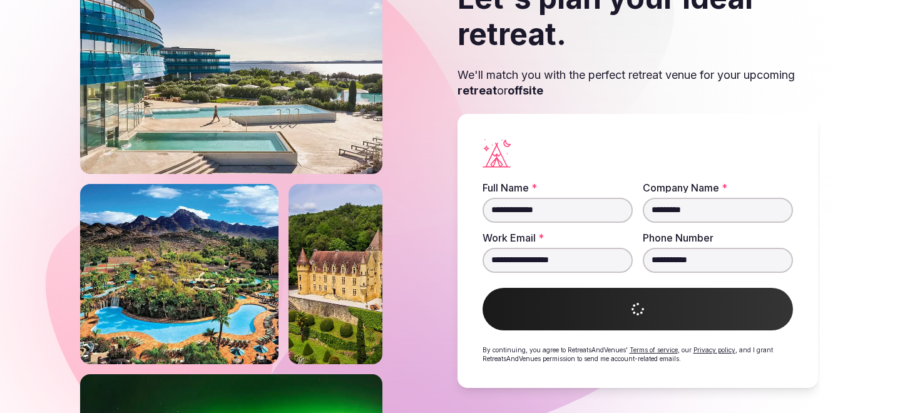
scroll to position [89, 0]
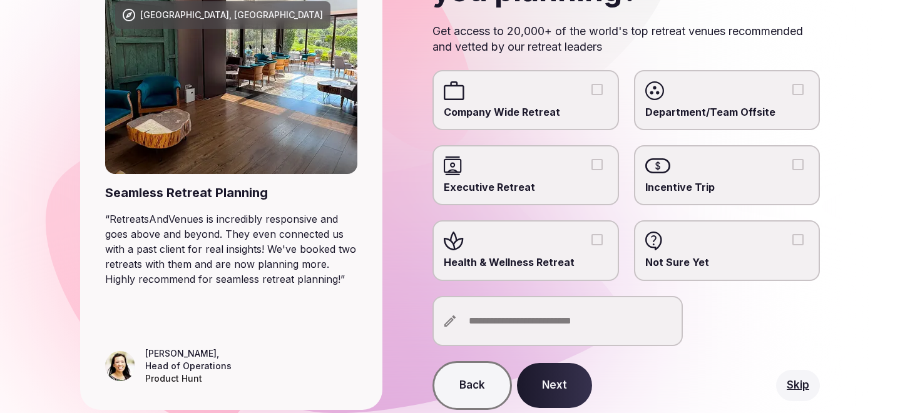
scroll to position [160, 0]
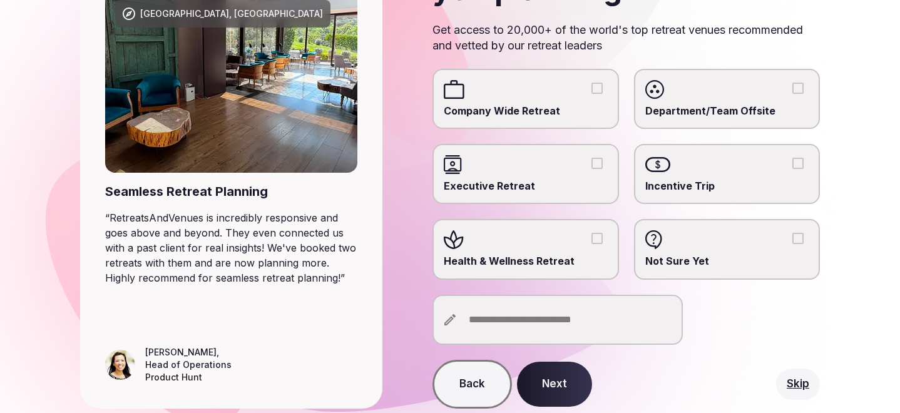
click at [600, 236] on button "Health & Wellness Retreat" at bounding box center [596, 238] width 11 height 11
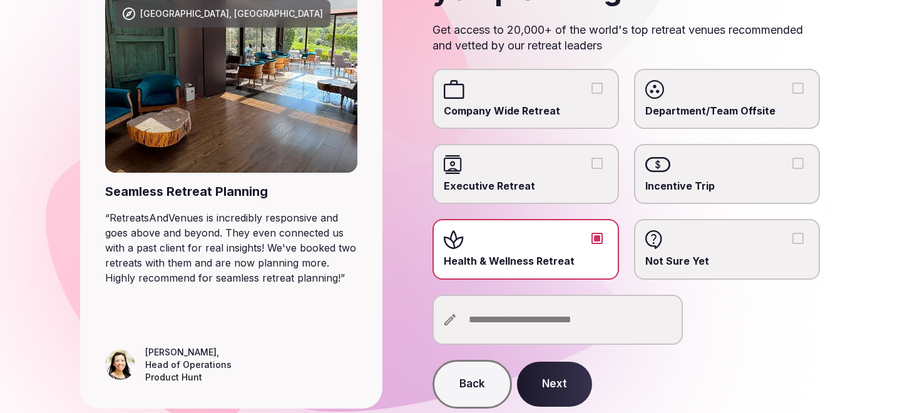
click at [546, 384] on button "Next" at bounding box center [554, 384] width 75 height 45
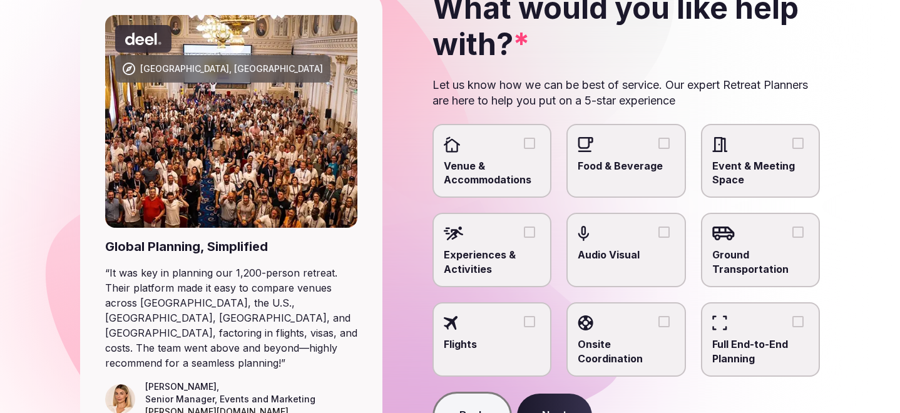
scroll to position [116, 0]
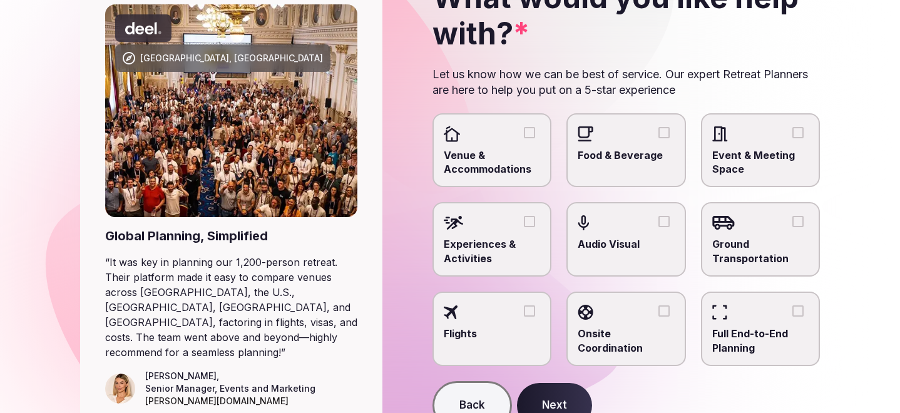
click at [524, 158] on span "Venue & Accommodations" at bounding box center [492, 162] width 96 height 28
click at [524, 138] on button "Venue & Accommodations" at bounding box center [529, 132] width 11 height 11
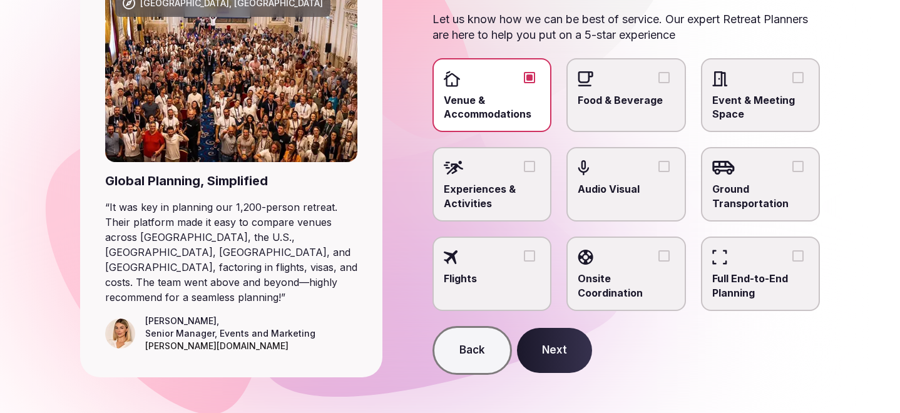
scroll to position [175, 0]
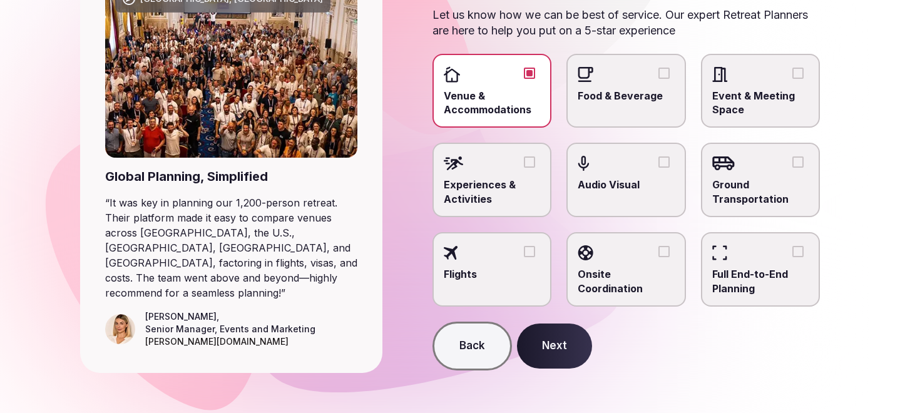
click at [548, 345] on button "Next" at bounding box center [554, 345] width 75 height 45
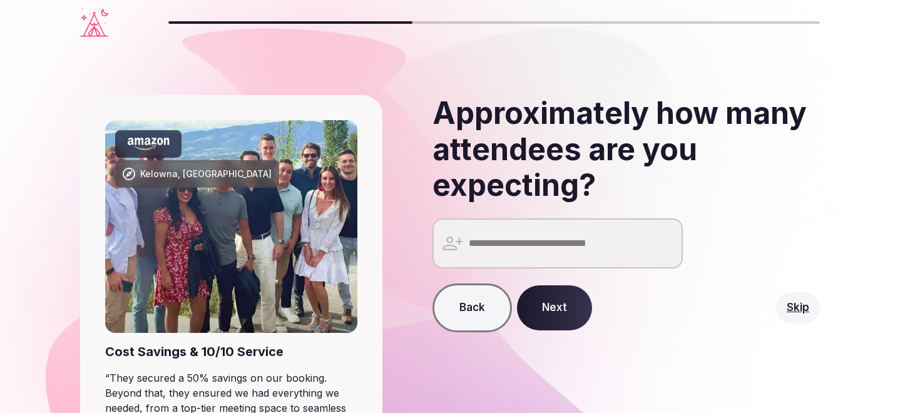
click at [554, 247] on input "number" at bounding box center [557, 243] width 250 height 50
type input "**"
click at [574, 303] on button "Next" at bounding box center [554, 307] width 75 height 45
click at [526, 247] on input "number" at bounding box center [557, 243] width 250 height 50
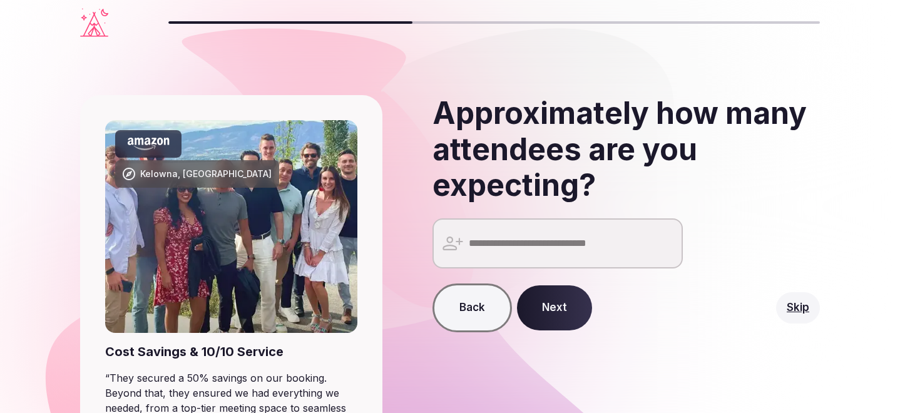
click at [526, 247] on input "number" at bounding box center [557, 243] width 250 height 50
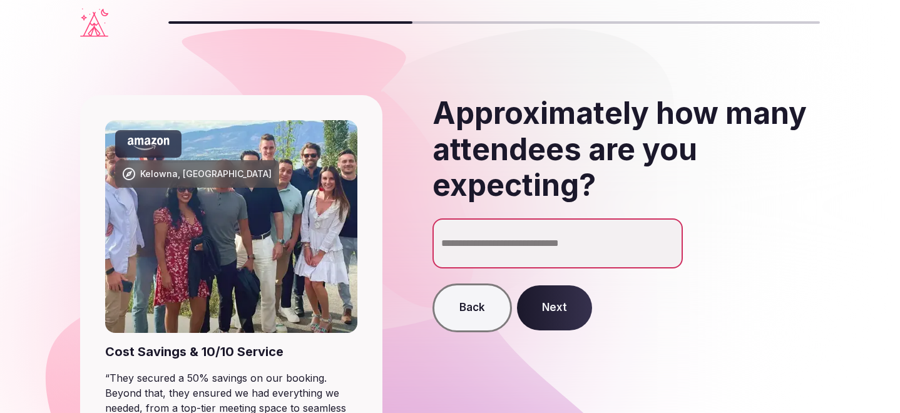
type input "**"
click at [558, 302] on button "Next" at bounding box center [554, 307] width 75 height 45
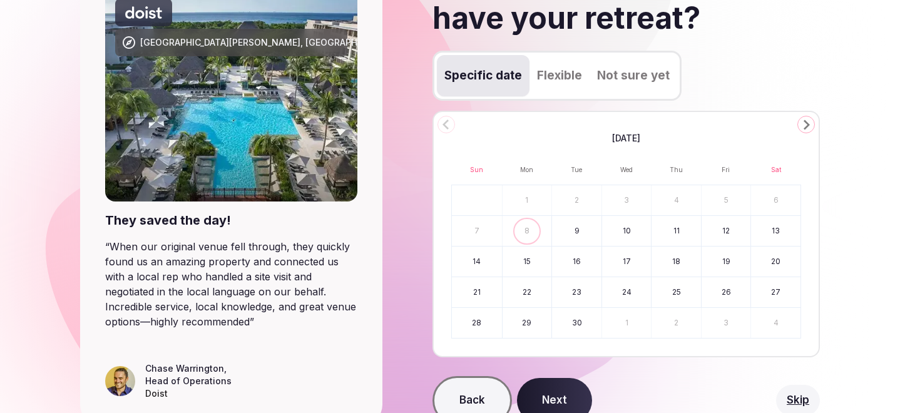
scroll to position [156, 0]
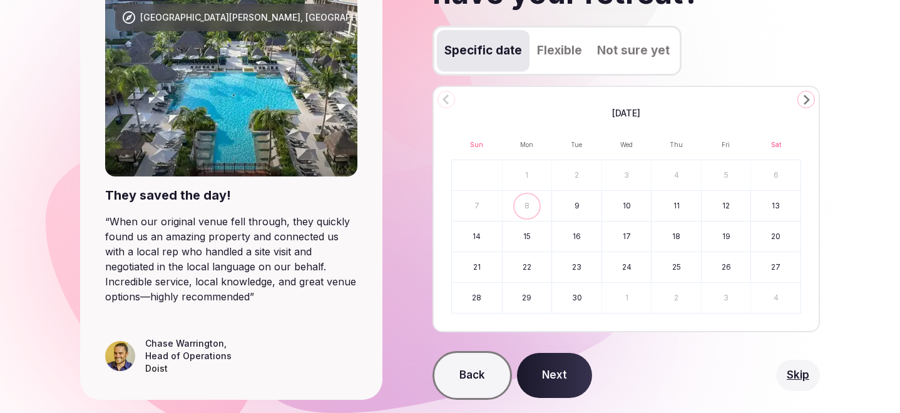
click at [804, 96] on icon "Go to the Next Month" at bounding box center [805, 99] width 15 height 15
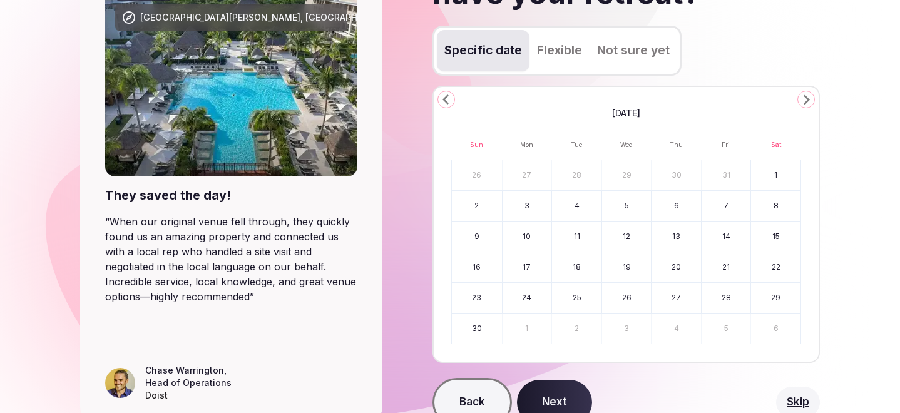
click at [804, 96] on icon "Go to the Next Month" at bounding box center [805, 99] width 15 height 15
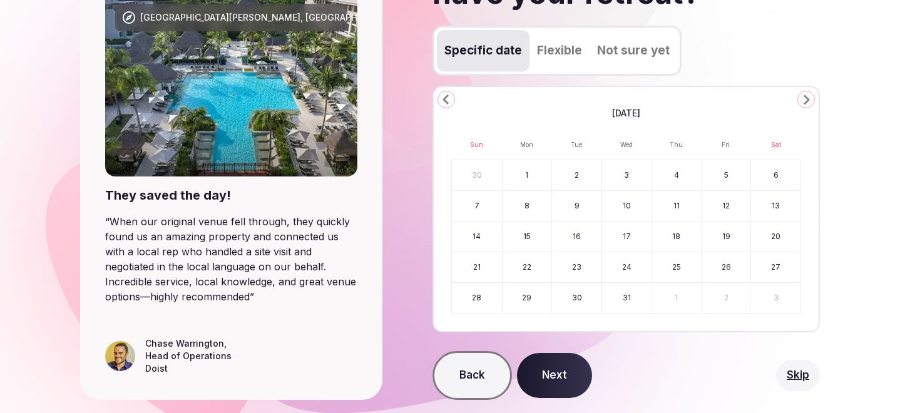
click at [804, 96] on icon "Go to the Next Month" at bounding box center [805, 99] width 15 height 15
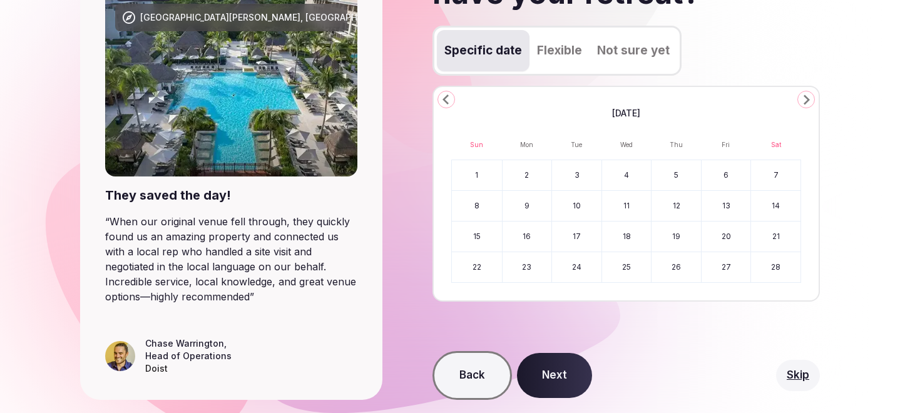
click at [804, 96] on icon "Go to the Next Month" at bounding box center [805, 99] width 15 height 15
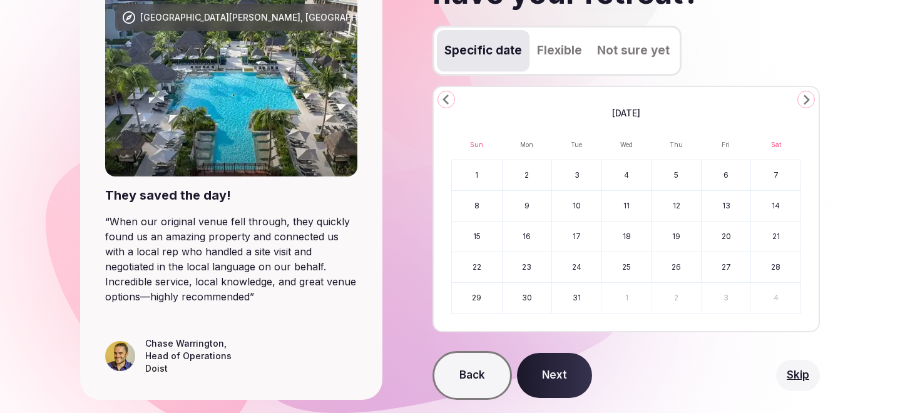
click at [804, 96] on icon "Go to the Next Month" at bounding box center [805, 99] width 15 height 15
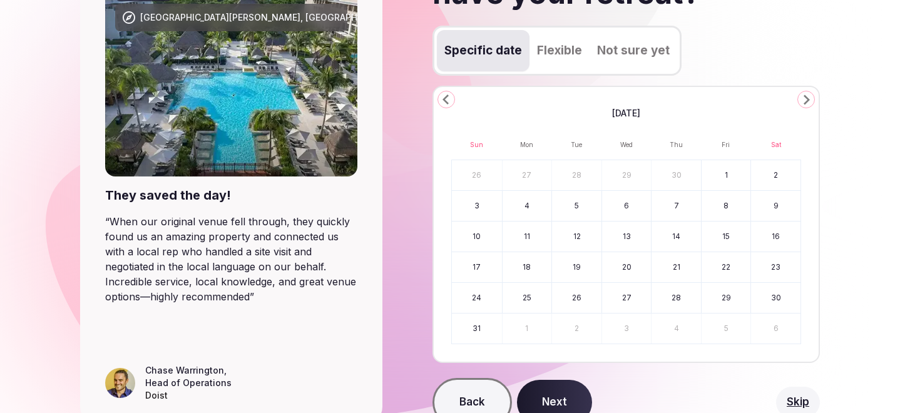
click at [804, 96] on icon "Go to the Next Month" at bounding box center [805, 99] width 15 height 15
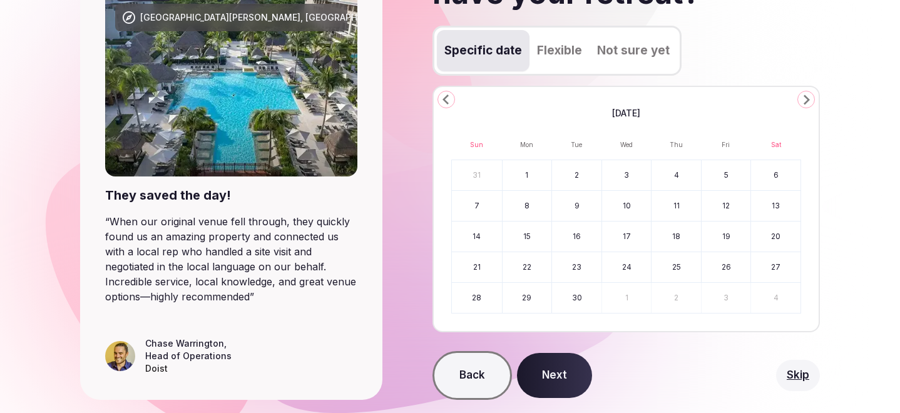
click at [804, 96] on icon "Go to the Next Month" at bounding box center [805, 99] width 15 height 15
click at [715, 235] on button "17" at bounding box center [725, 237] width 49 height 30
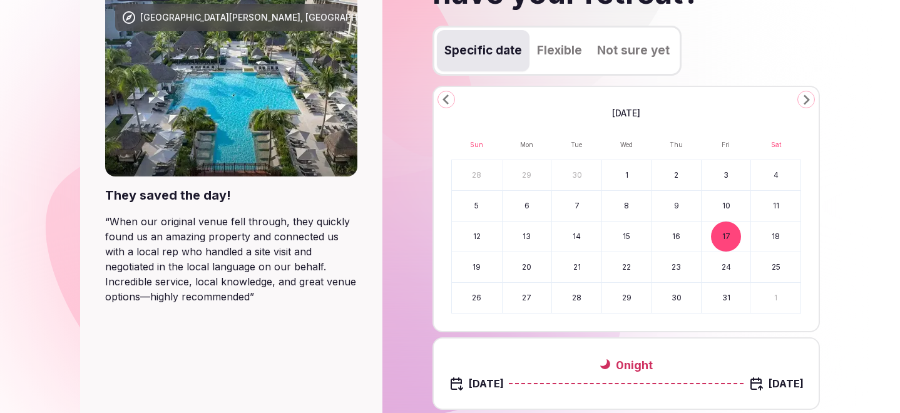
click at [779, 260] on button "25" at bounding box center [775, 267] width 49 height 30
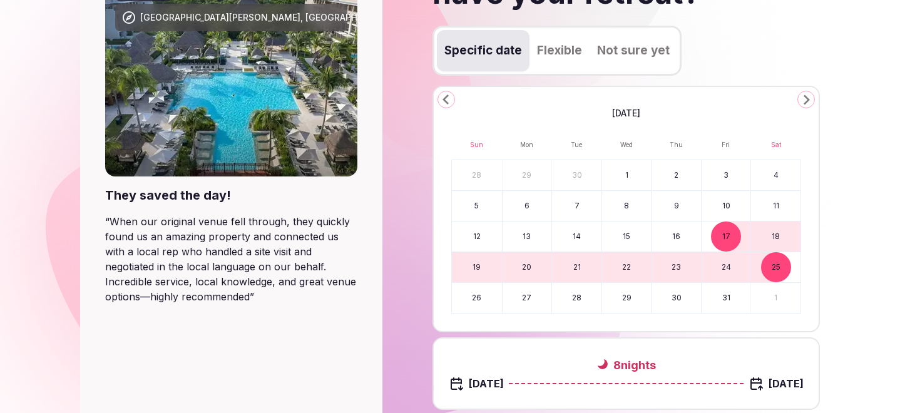
click at [778, 234] on button "18" at bounding box center [775, 237] width 49 height 30
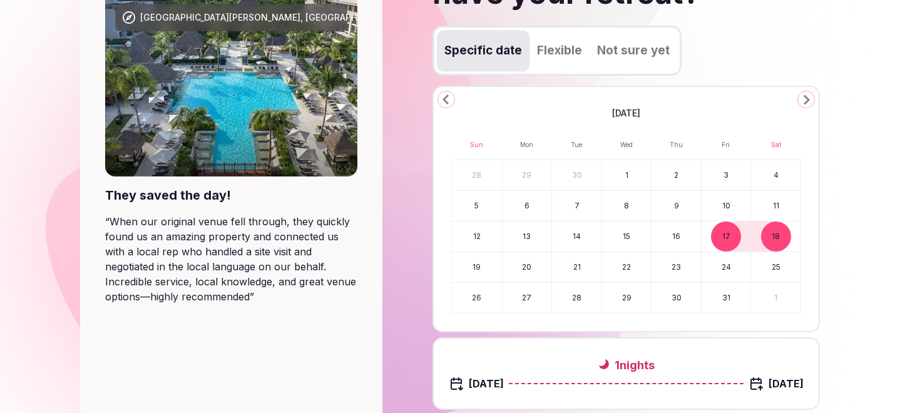
click at [728, 240] on button "17" at bounding box center [725, 237] width 49 height 30
click at [571, 267] on button "21" at bounding box center [576, 267] width 49 height 30
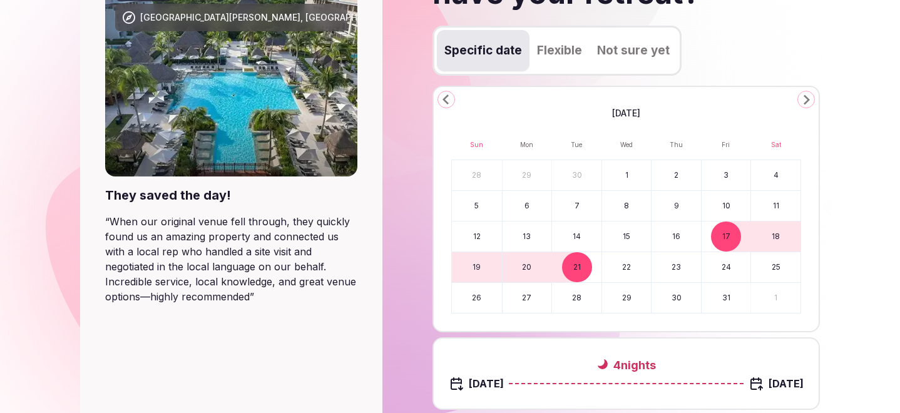
click at [628, 267] on button "22" at bounding box center [626, 267] width 49 height 30
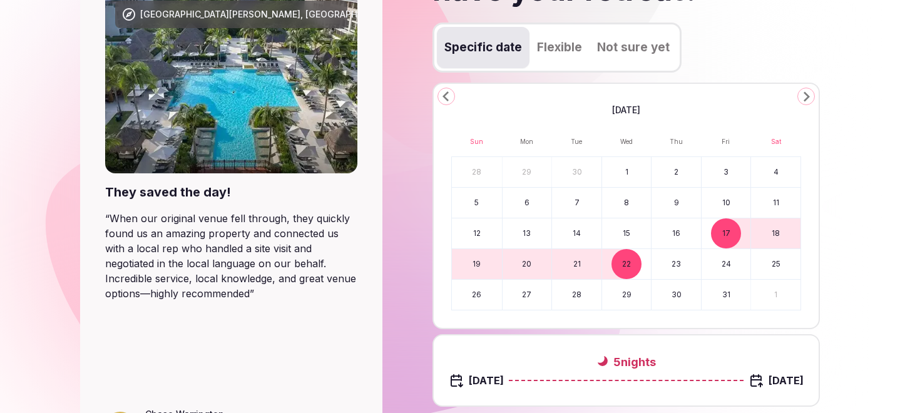
scroll to position [267, 0]
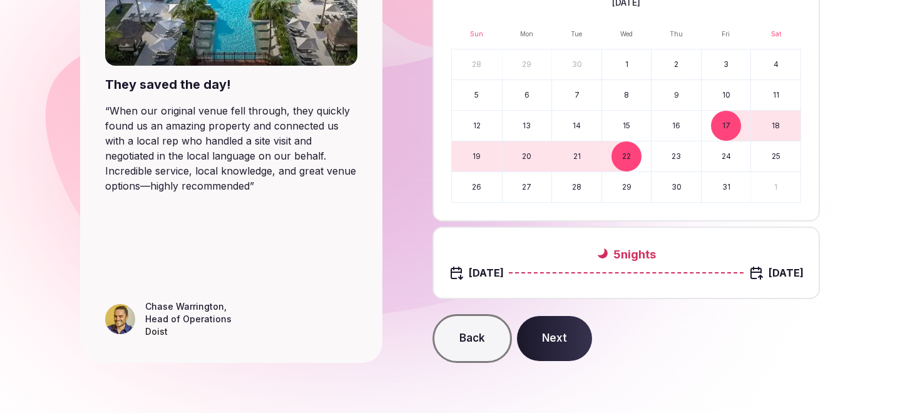
click at [559, 330] on button "Next" at bounding box center [554, 338] width 75 height 45
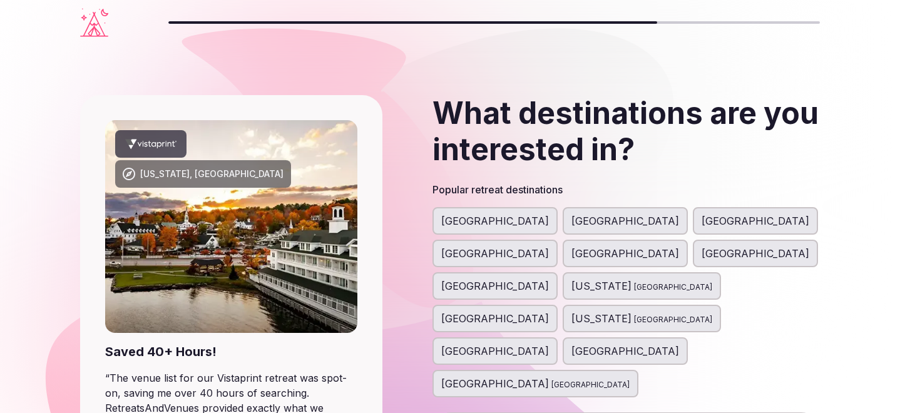
type input "*****"
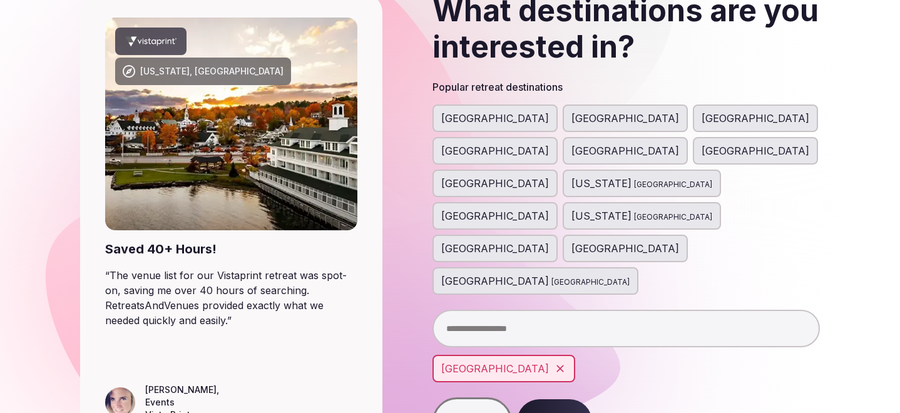
scroll to position [104, 0]
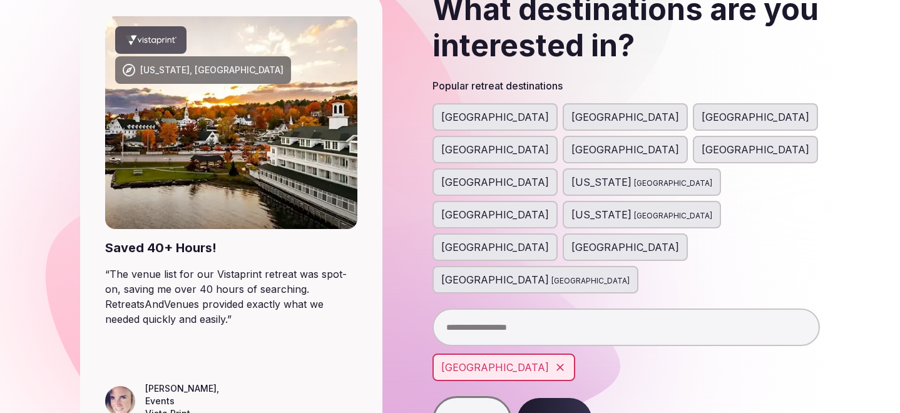
click at [548, 398] on button "Next" at bounding box center [554, 420] width 75 height 45
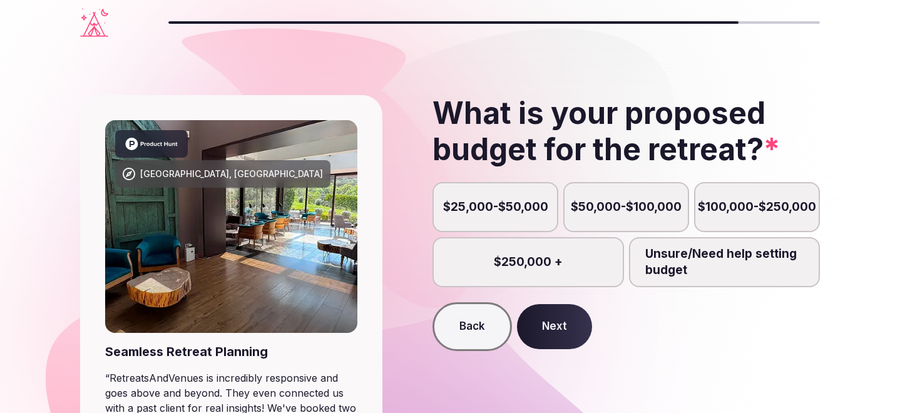
click at [692, 262] on label "Unsure/Need help setting budget" at bounding box center [724, 262] width 191 height 50
click at [724, 263] on button "Unsure/Need help setting budget" at bounding box center [730, 269] width 13 height 13
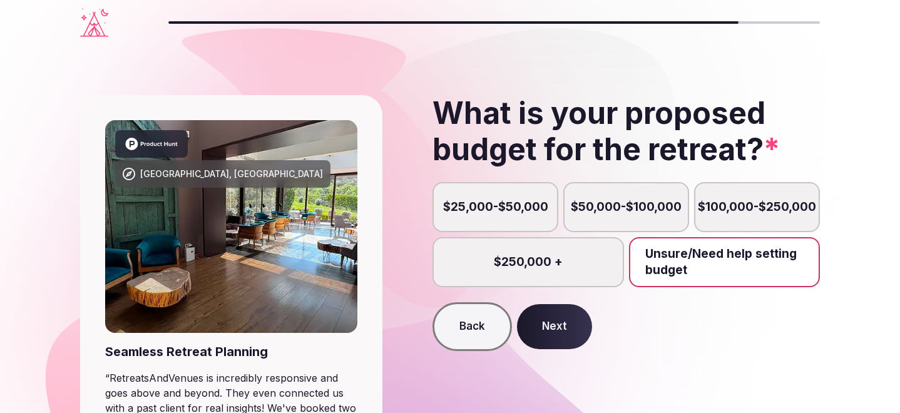
scroll to position [6, 0]
click at [569, 318] on button "Next" at bounding box center [554, 326] width 75 height 45
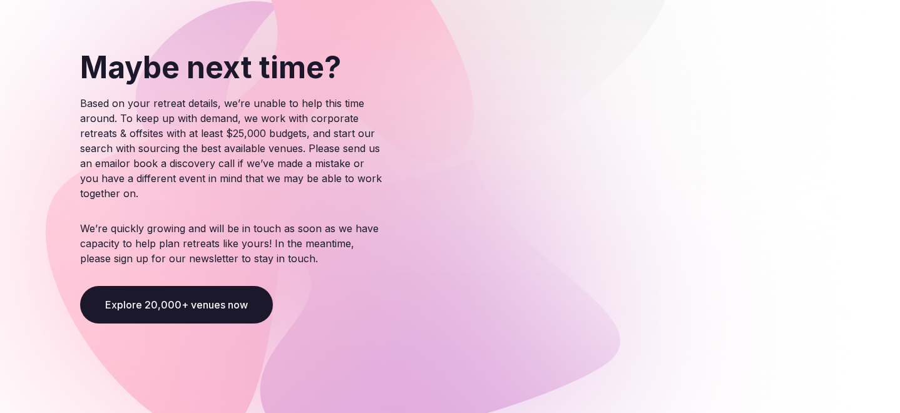
scroll to position [162, 0]
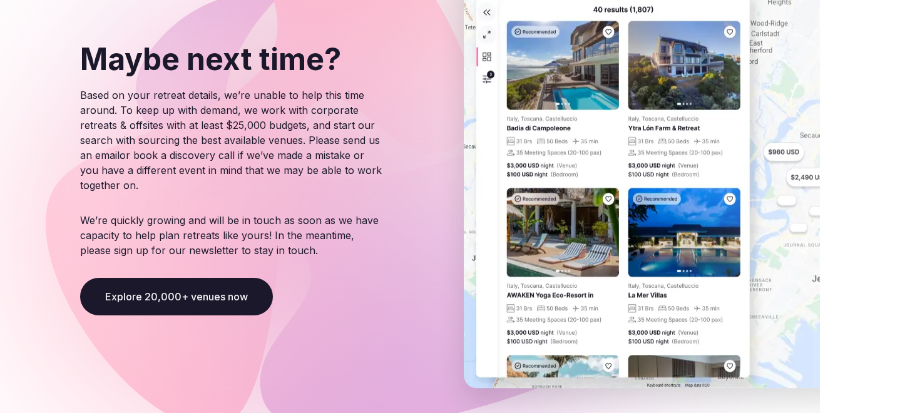
click at [237, 298] on button "Explore 20,000+ venues now" at bounding box center [176, 297] width 193 height 38
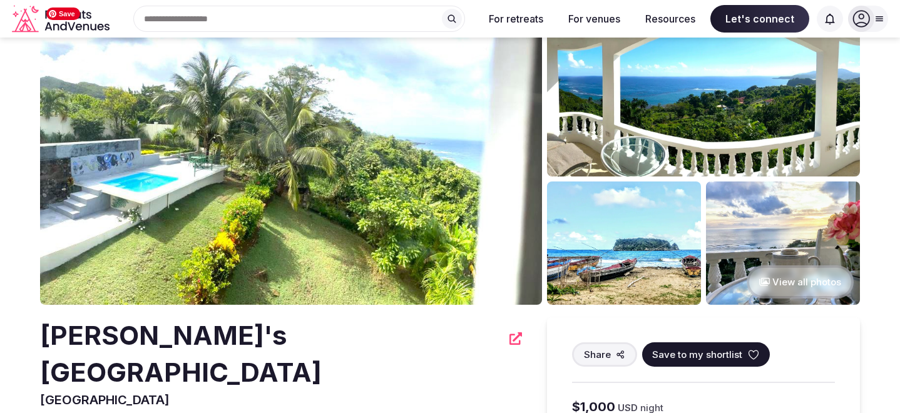
scroll to position [48, 0]
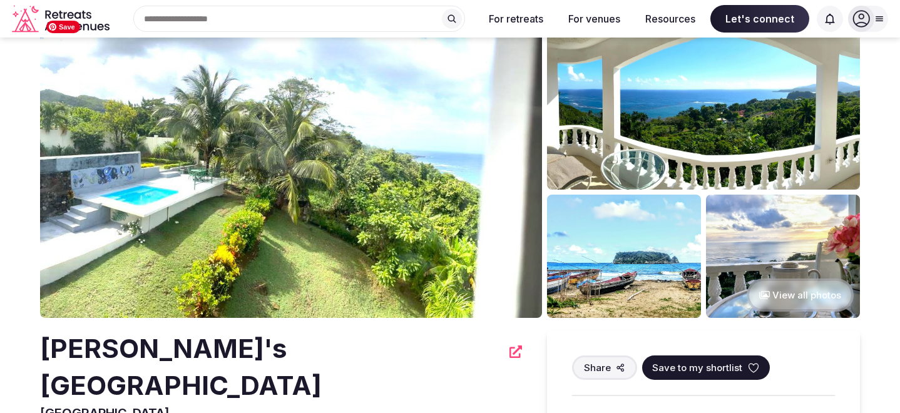
click at [509, 182] on img at bounding box center [291, 165] width 502 height 303
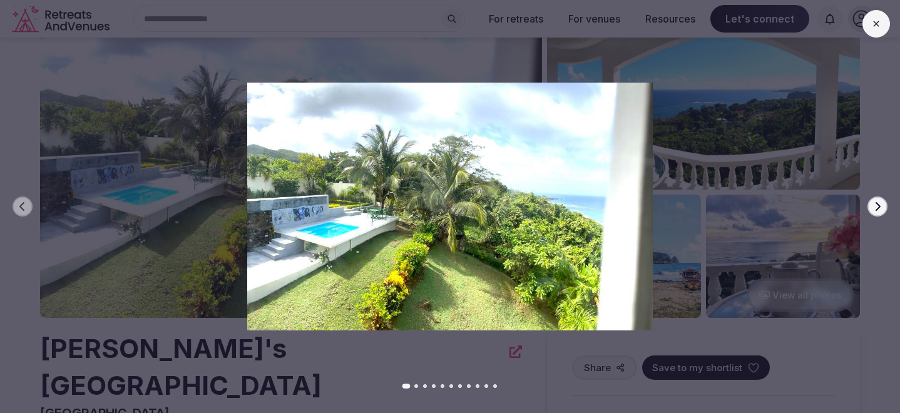
click at [871, 205] on button "Next slide" at bounding box center [877, 206] width 20 height 20
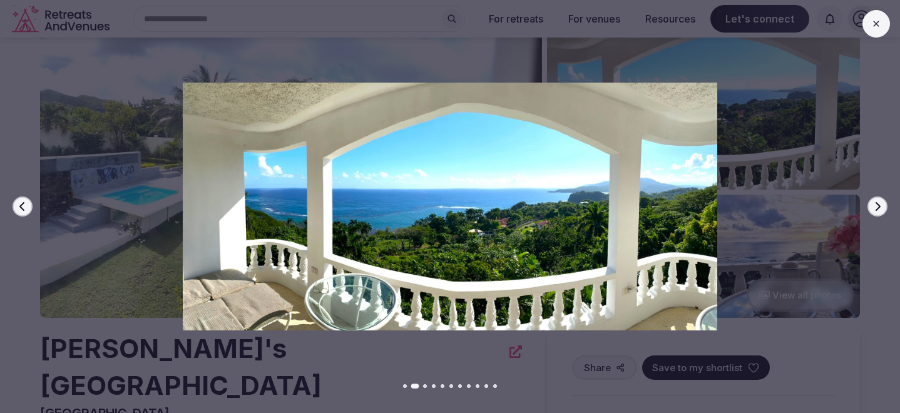
click at [871, 205] on button "Next slide" at bounding box center [877, 206] width 20 height 20
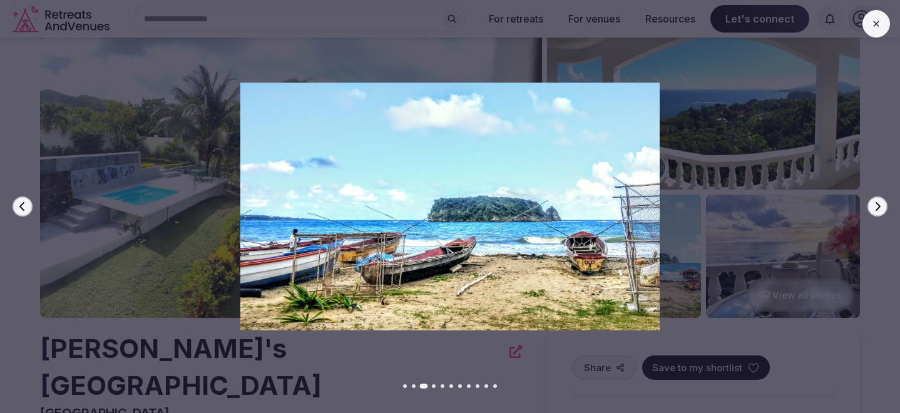
click at [871, 205] on button "Next slide" at bounding box center [877, 206] width 20 height 20
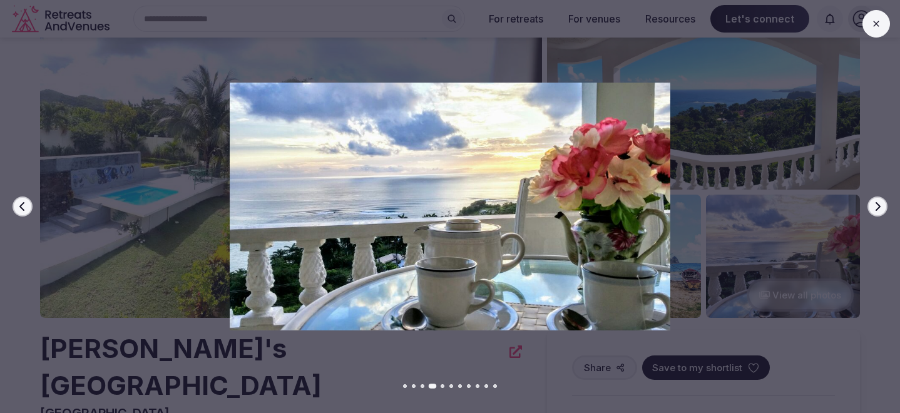
click at [871, 205] on button "Next slide" at bounding box center [877, 206] width 20 height 20
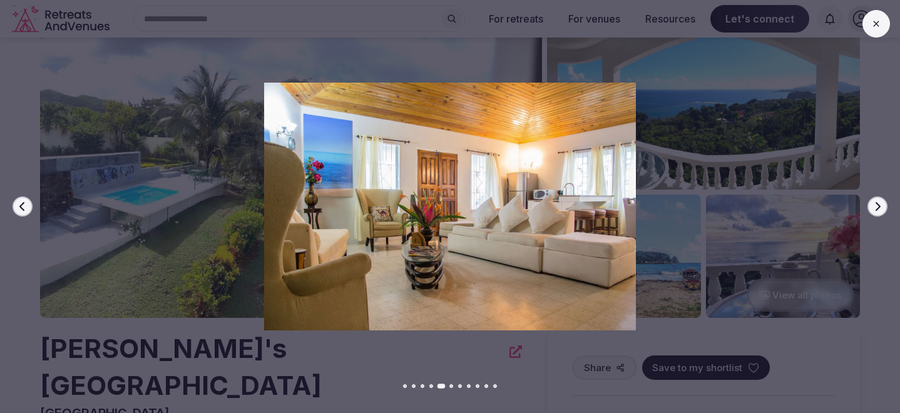
click at [871, 205] on button "Next slide" at bounding box center [877, 206] width 20 height 20
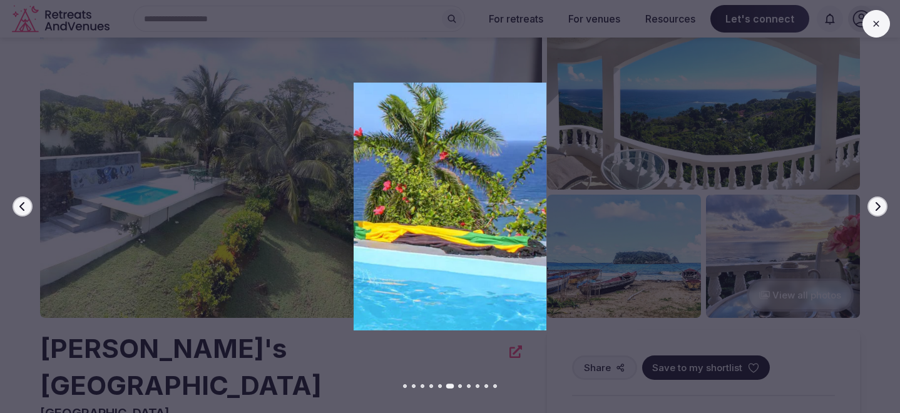
click at [871, 205] on button "Next slide" at bounding box center [877, 206] width 20 height 20
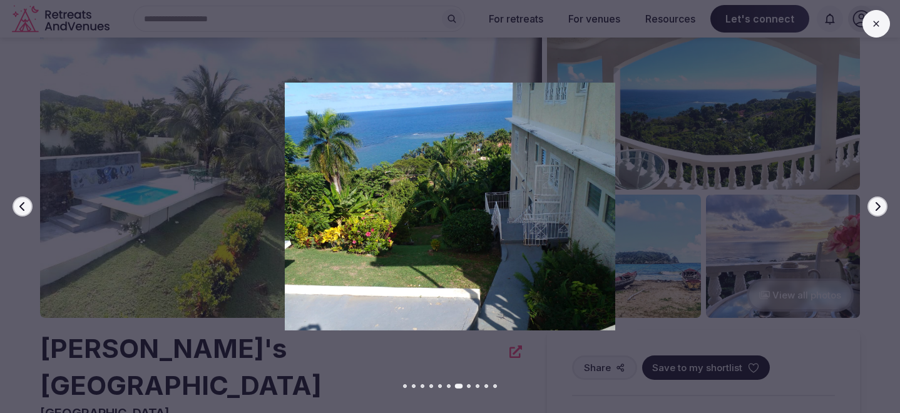
click at [871, 205] on button "Next slide" at bounding box center [877, 206] width 20 height 20
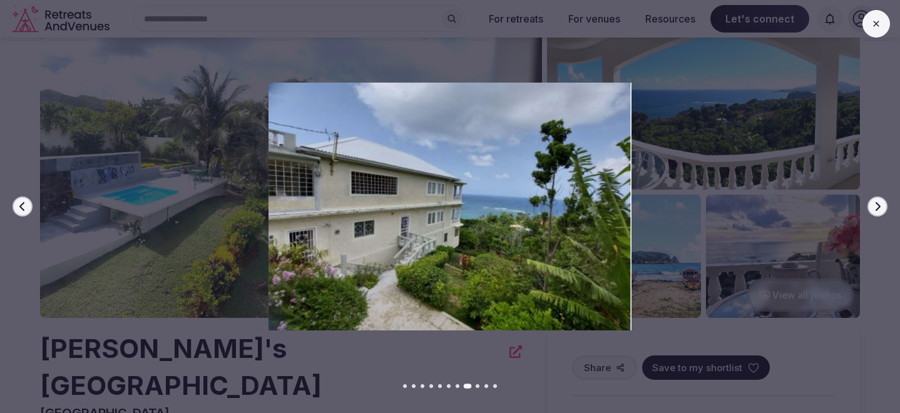
click at [871, 205] on button "Next slide" at bounding box center [877, 206] width 20 height 20
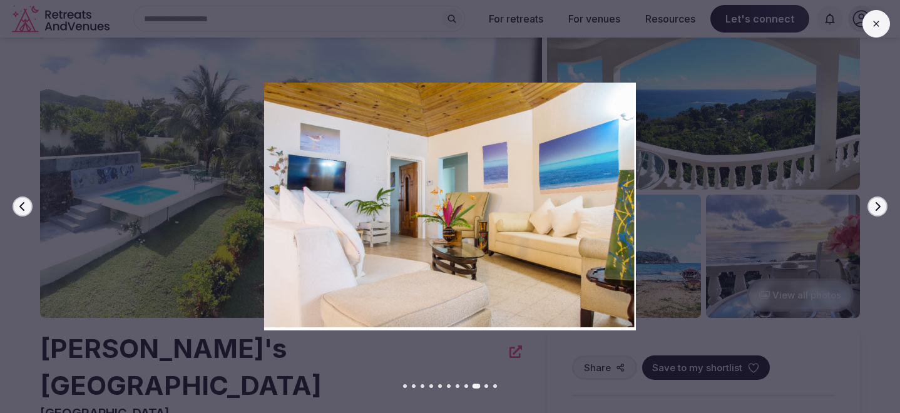
click at [871, 205] on button "Next slide" at bounding box center [877, 206] width 20 height 20
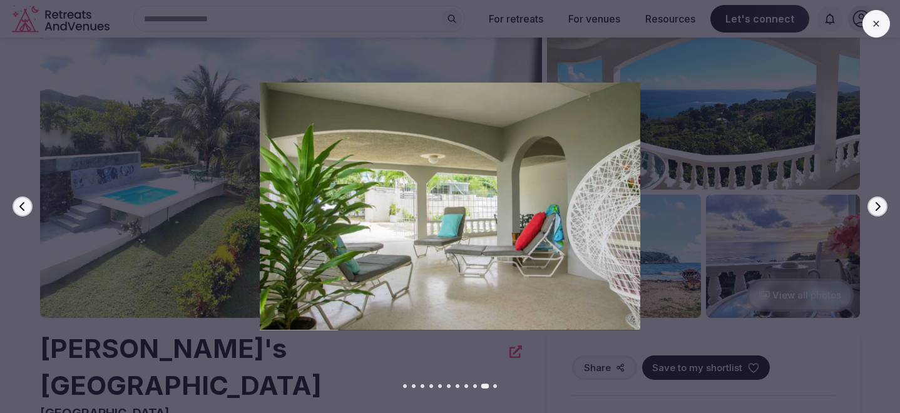
click at [871, 205] on button "Next slide" at bounding box center [877, 206] width 20 height 20
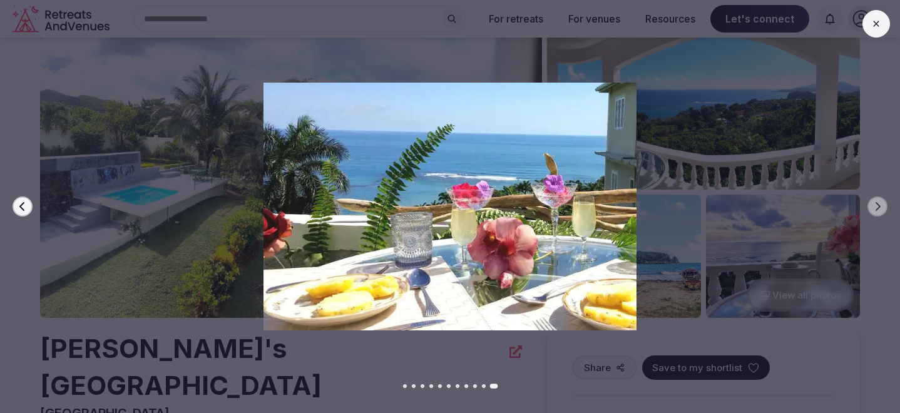
click at [870, 146] on div at bounding box center [445, 207] width 910 height 248
click at [889, 165] on div at bounding box center [445, 207] width 910 height 248
click at [877, 31] on button at bounding box center [876, 24] width 28 height 28
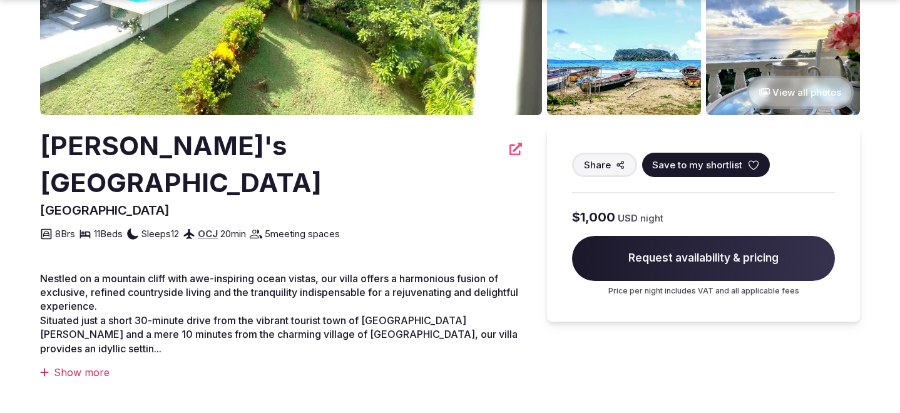
scroll to position [260, 0]
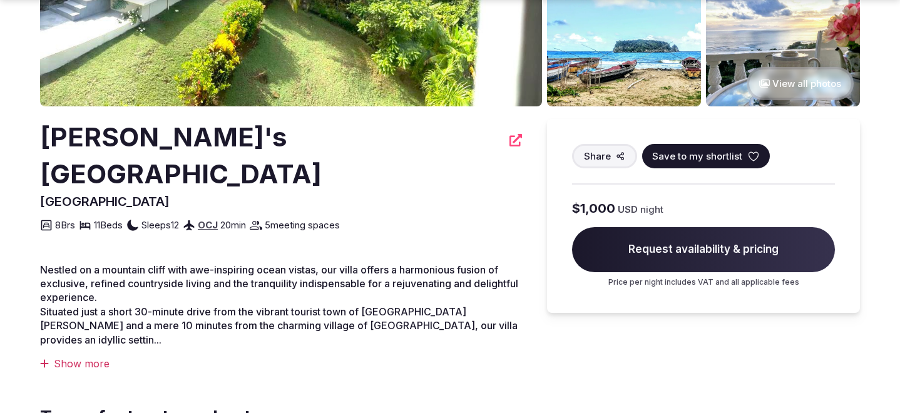
click at [89, 357] on div "Show more" at bounding box center [281, 364] width 482 height 14
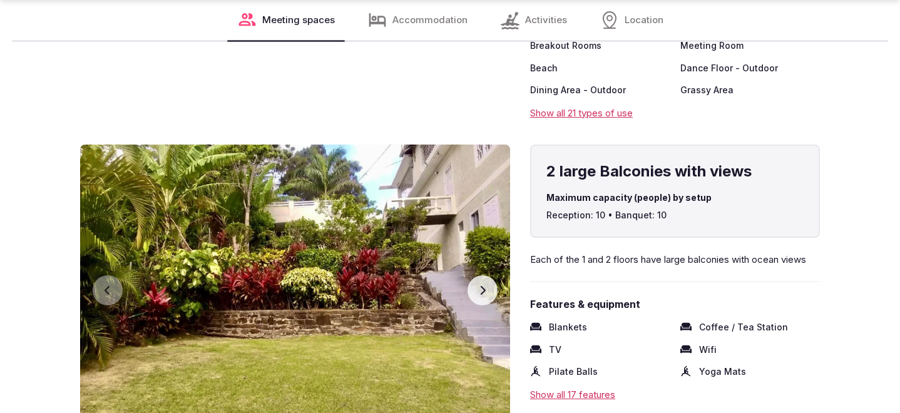
scroll to position [1971, 0]
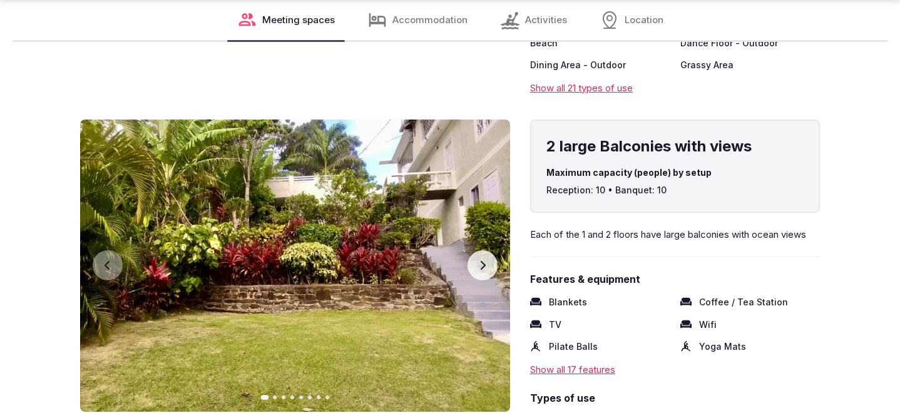
click at [484, 260] on icon "button" at bounding box center [482, 265] width 10 height 10
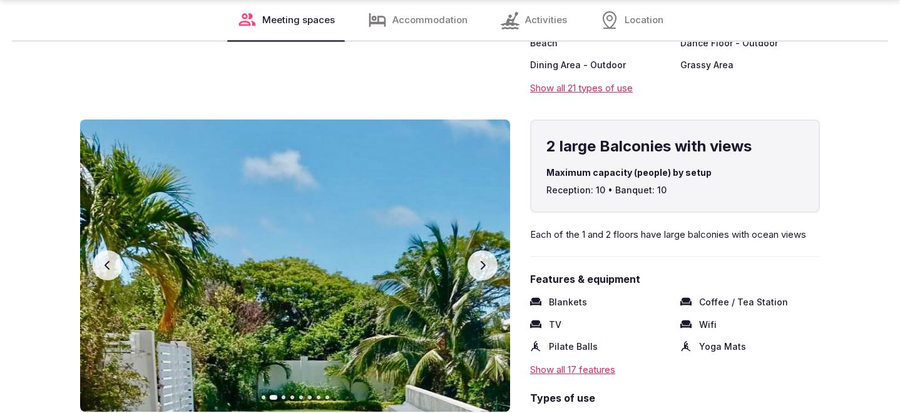
click at [482, 260] on icon "button" at bounding box center [482, 265] width 10 height 10
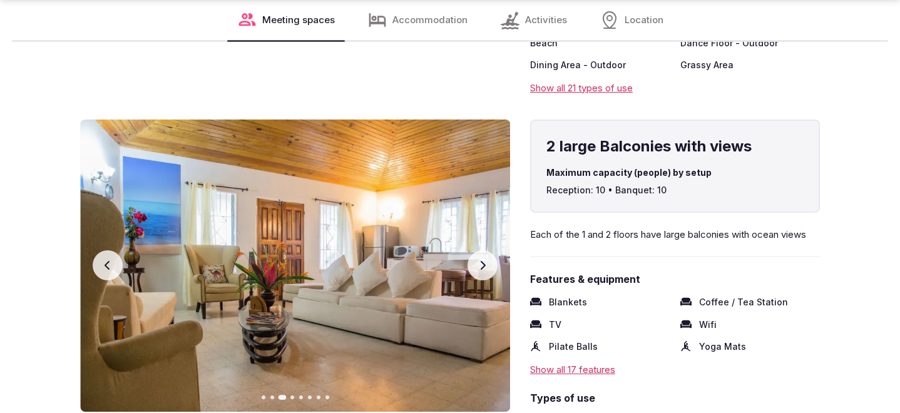
click at [484, 260] on icon "button" at bounding box center [482, 265] width 10 height 10
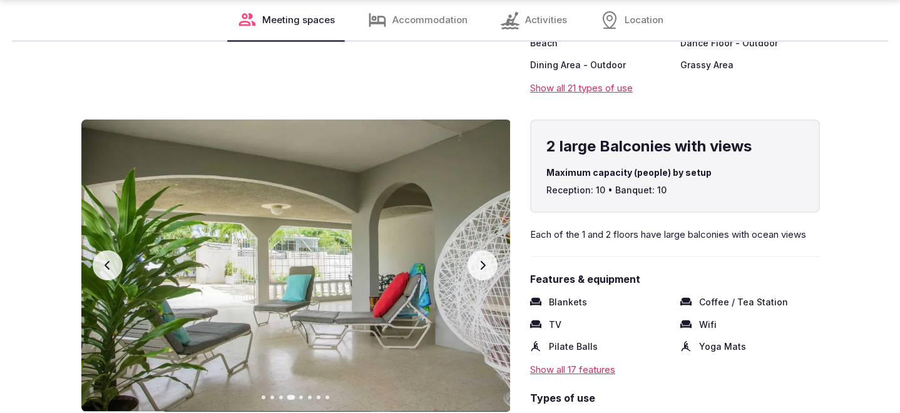
click at [484, 260] on icon "button" at bounding box center [482, 265] width 10 height 10
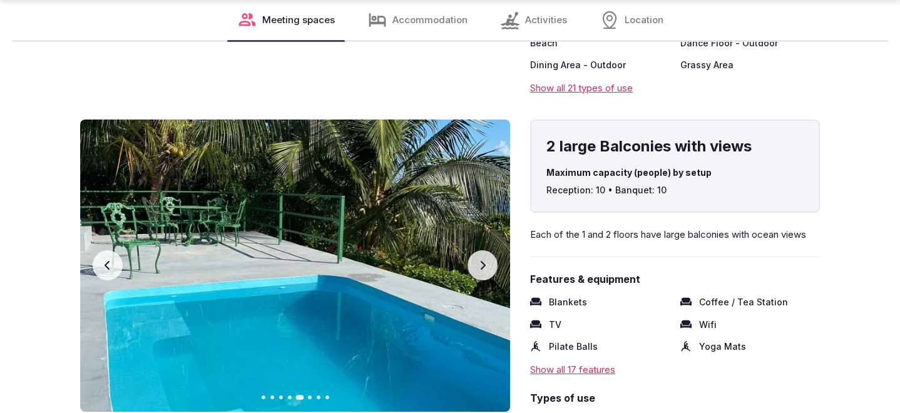
click at [484, 260] on icon "button" at bounding box center [482, 265] width 10 height 10
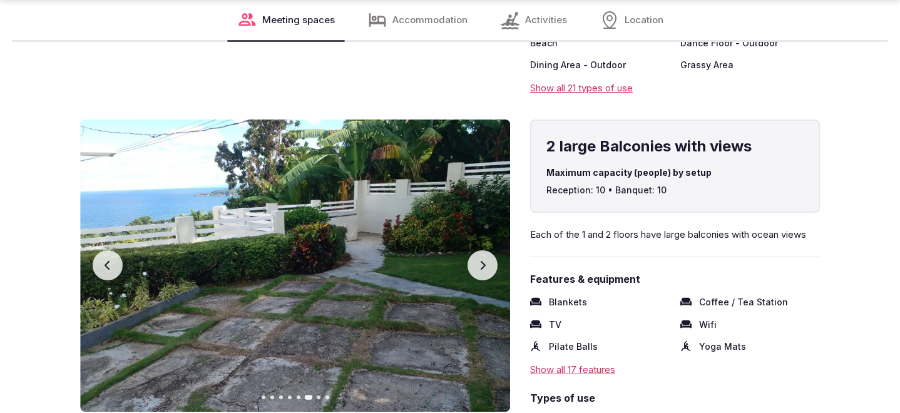
click at [484, 260] on icon "button" at bounding box center [482, 265] width 10 height 10
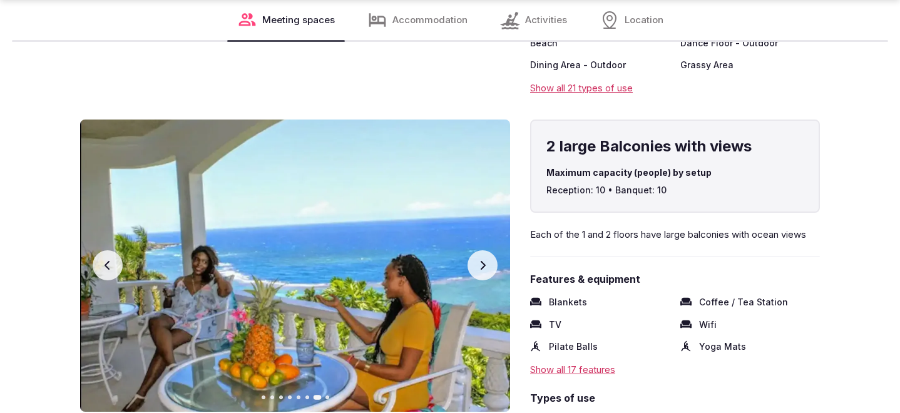
click at [484, 260] on icon "button" at bounding box center [482, 265] width 10 height 10
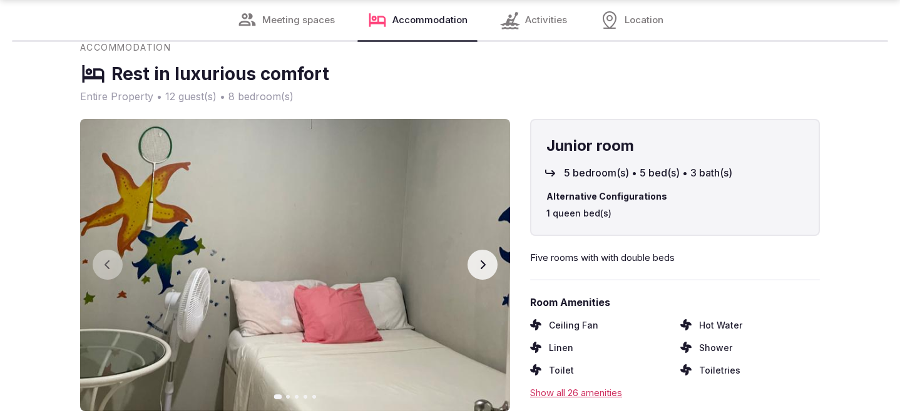
scroll to position [2444, 0]
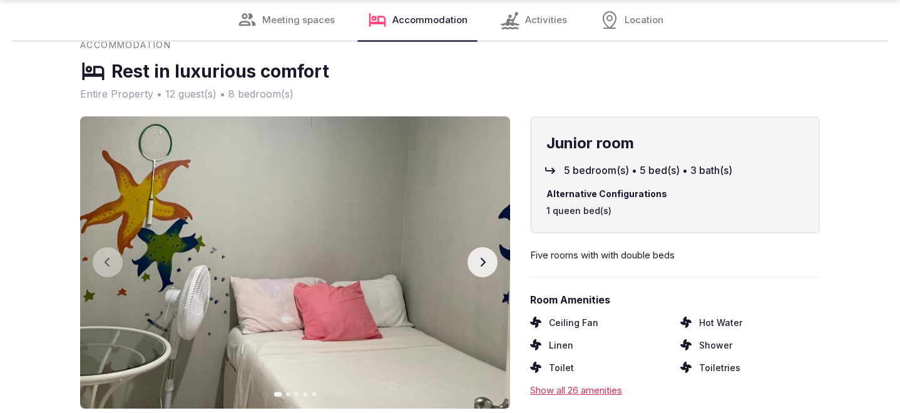
click at [489, 247] on button "Next slide" at bounding box center [482, 262] width 30 height 30
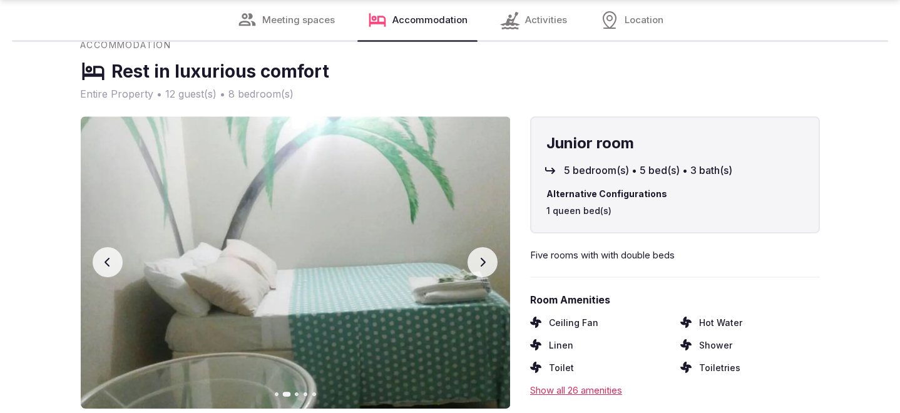
click at [486, 247] on button "Next slide" at bounding box center [482, 262] width 30 height 30
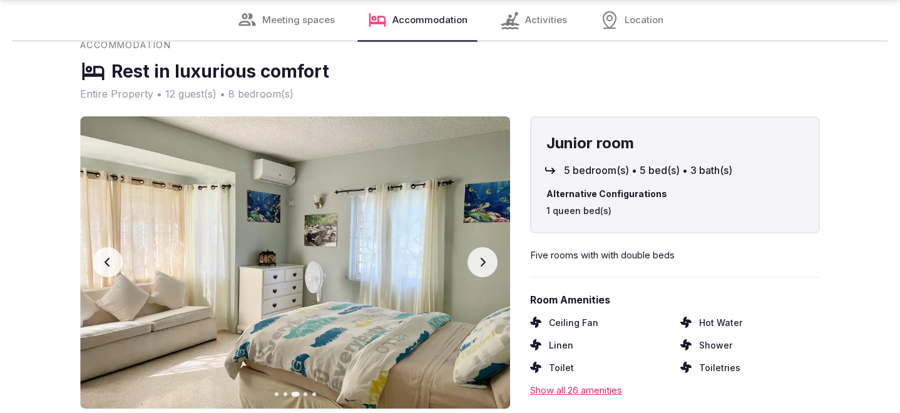
click at [486, 247] on button "Next slide" at bounding box center [482, 262] width 30 height 30
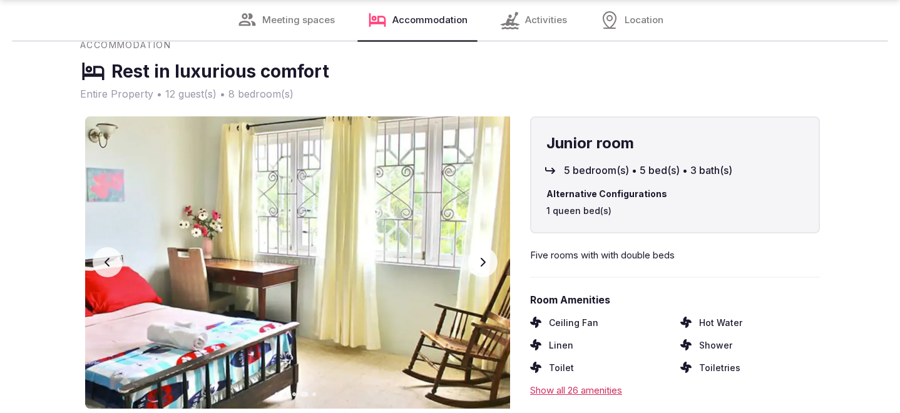
click at [486, 247] on button "Next slide" at bounding box center [482, 262] width 30 height 30
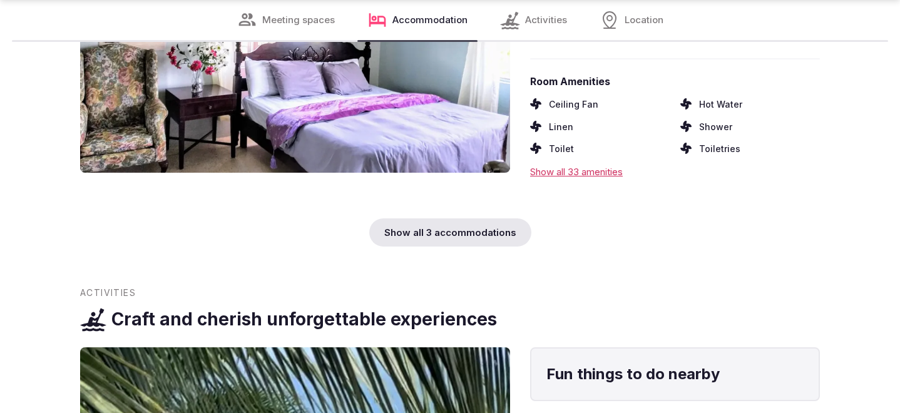
scroll to position [3008, 0]
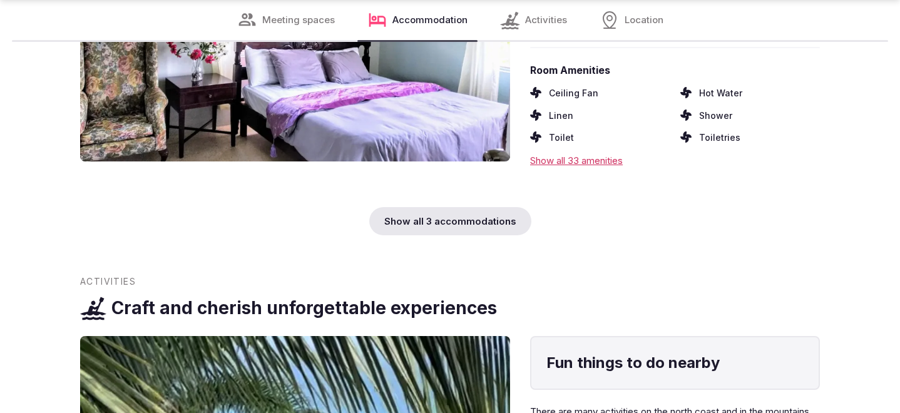
click at [482, 207] on div "Show all 3 accommodations" at bounding box center [450, 221] width 162 height 28
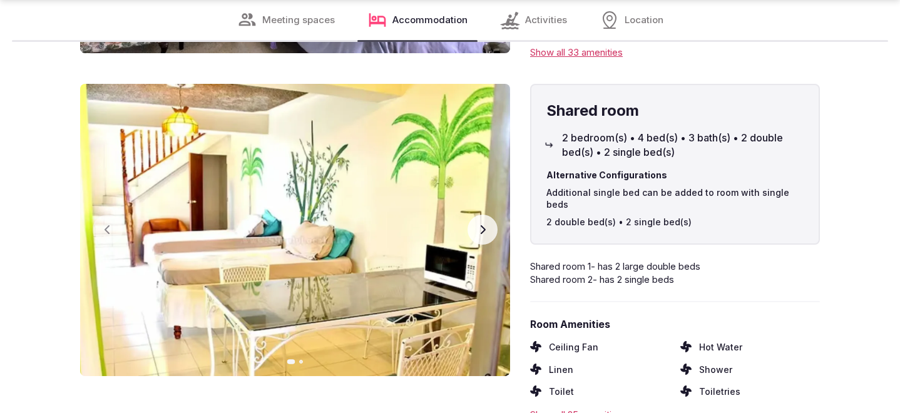
scroll to position [3118, 0]
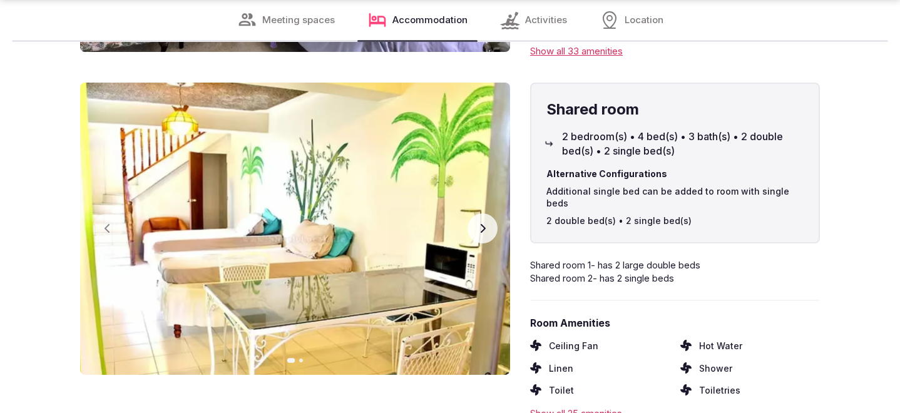
click at [479, 213] on button "Next slide" at bounding box center [482, 228] width 30 height 30
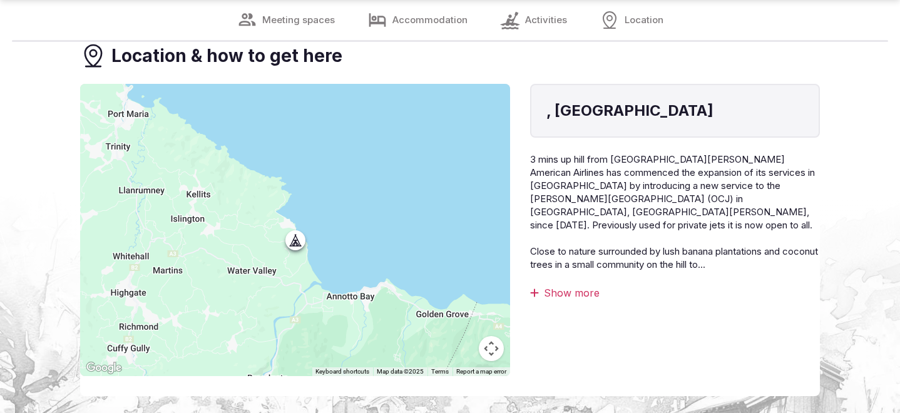
scroll to position [4015, 0]
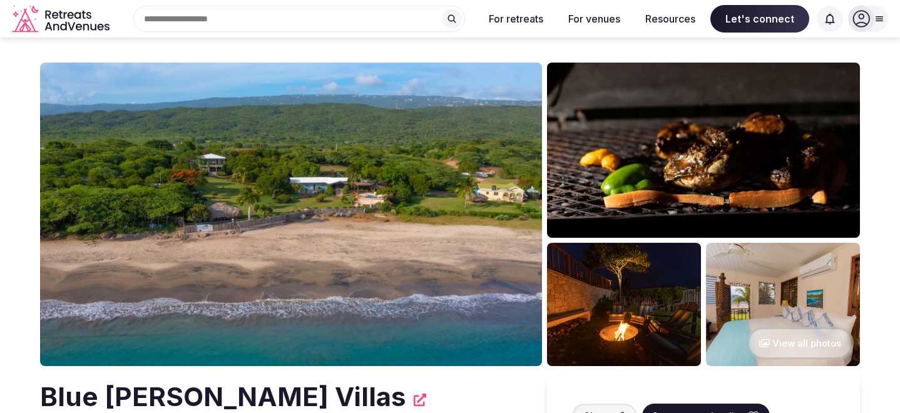
click at [404, 200] on img at bounding box center [291, 214] width 502 height 303
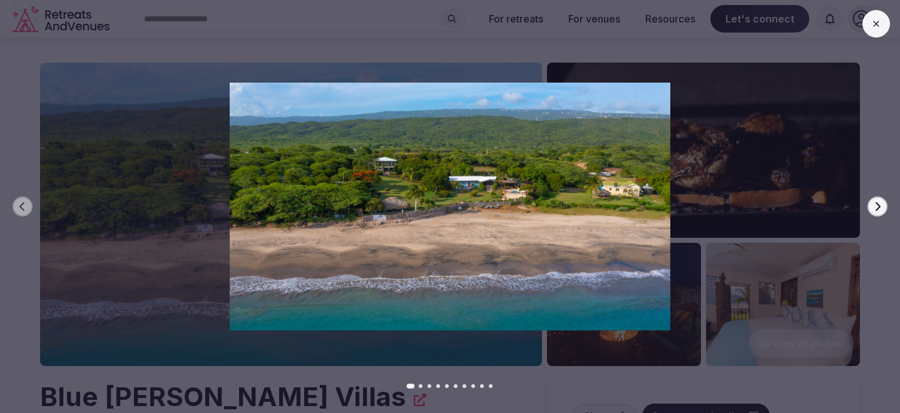
click at [875, 203] on icon "button" at bounding box center [877, 206] width 10 height 10
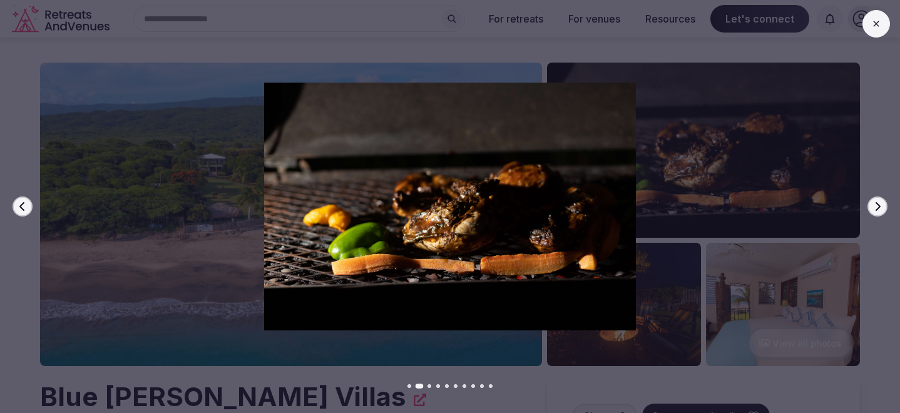
click at [875, 203] on icon "button" at bounding box center [877, 206] width 10 height 10
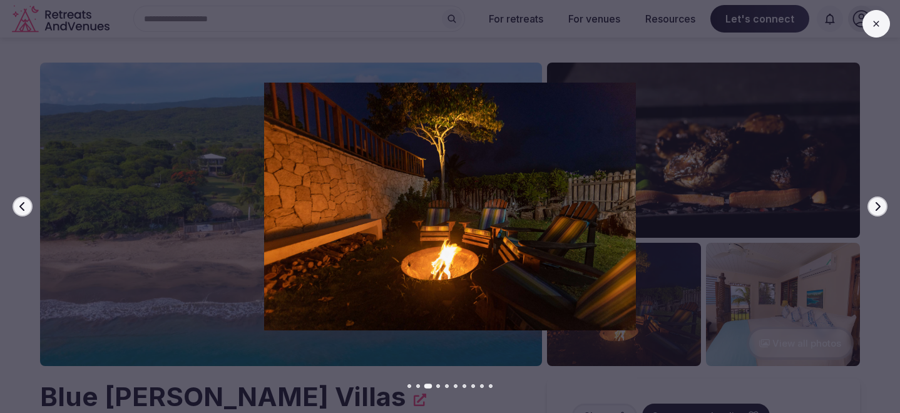
click at [875, 203] on icon "button" at bounding box center [877, 206] width 10 height 10
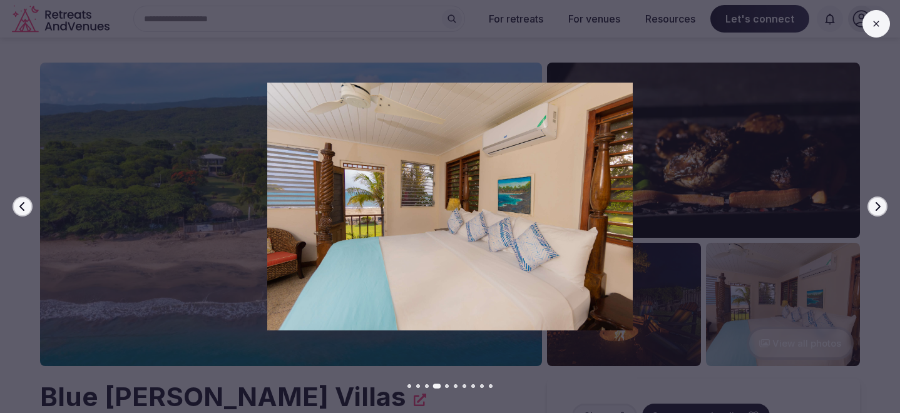
click at [875, 203] on icon "button" at bounding box center [877, 206] width 10 height 10
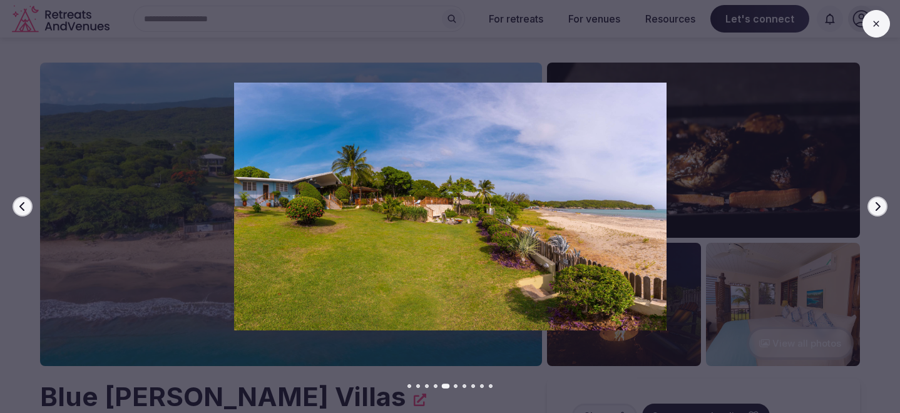
click at [875, 203] on icon "button" at bounding box center [877, 206] width 10 height 10
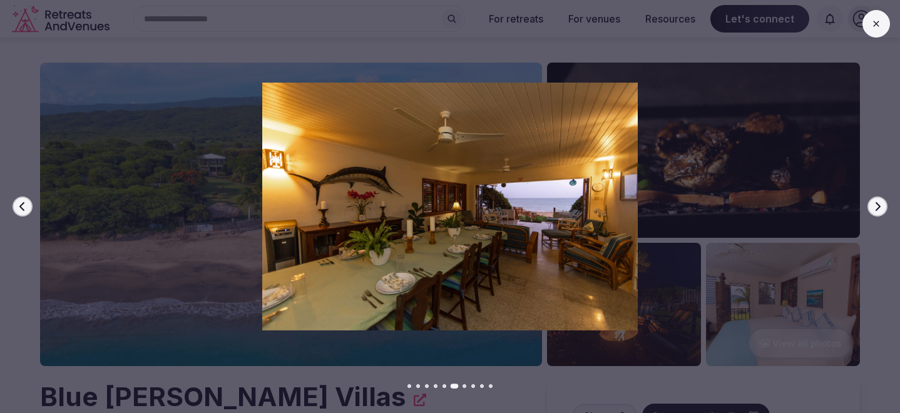
click at [875, 203] on icon "button" at bounding box center [877, 206] width 10 height 10
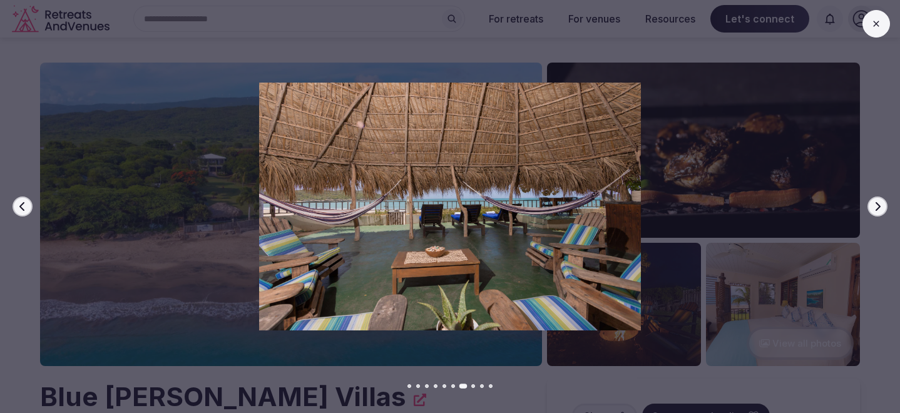
click at [875, 203] on icon "button" at bounding box center [877, 206] width 10 height 10
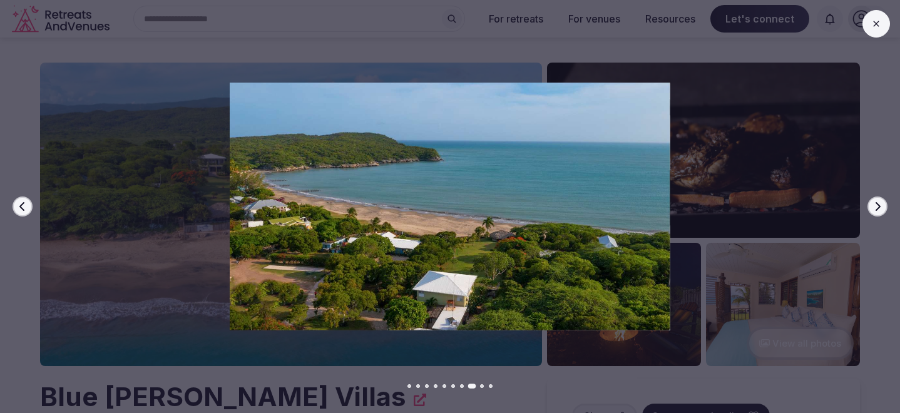
click at [875, 203] on icon "button" at bounding box center [877, 206] width 10 height 10
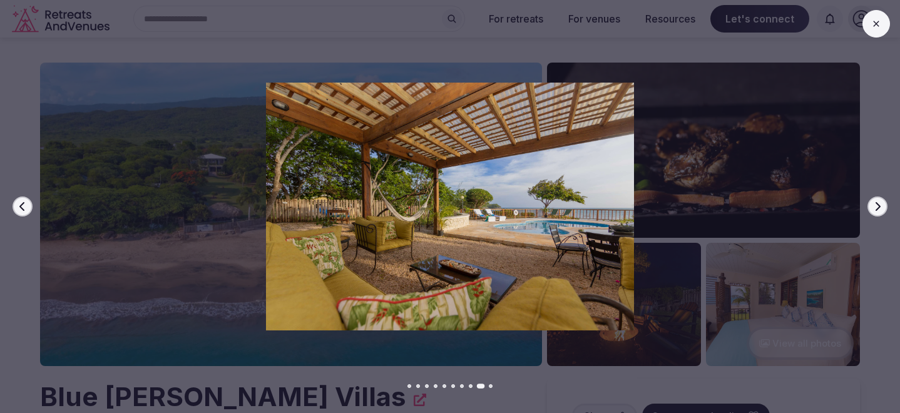
click at [875, 203] on icon "button" at bounding box center [877, 206] width 10 height 10
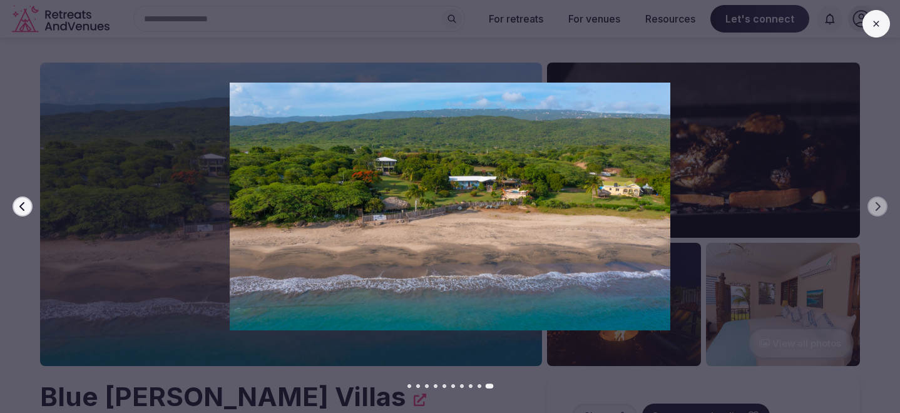
click at [872, 33] on button at bounding box center [876, 24] width 28 height 28
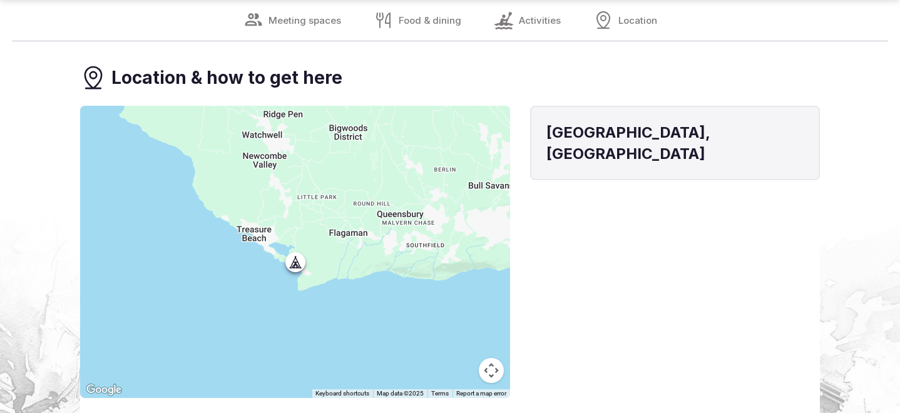
scroll to position [2569, 0]
